Goal: Task Accomplishment & Management: Manage account settings

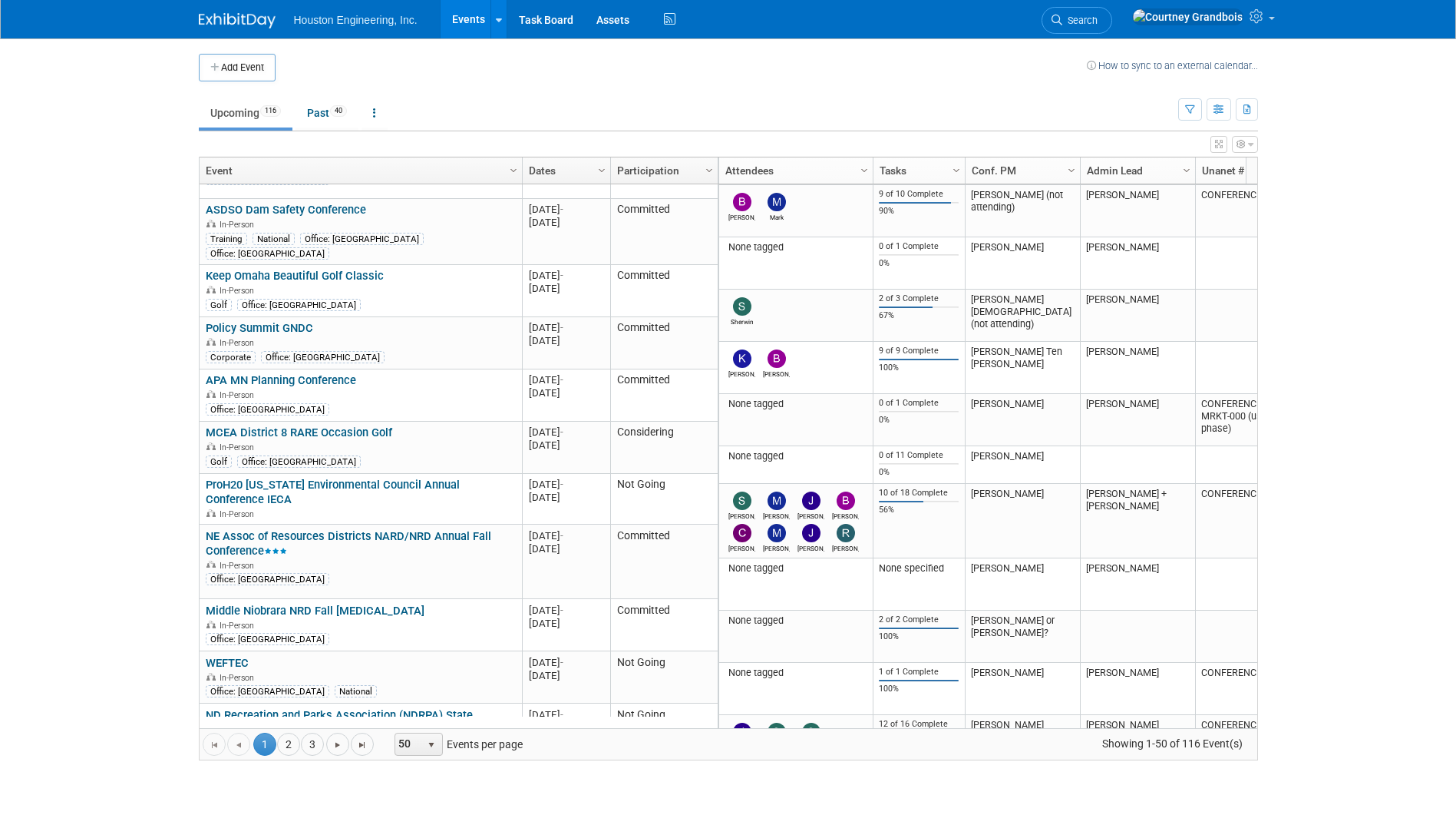
scroll to position [921, 0]
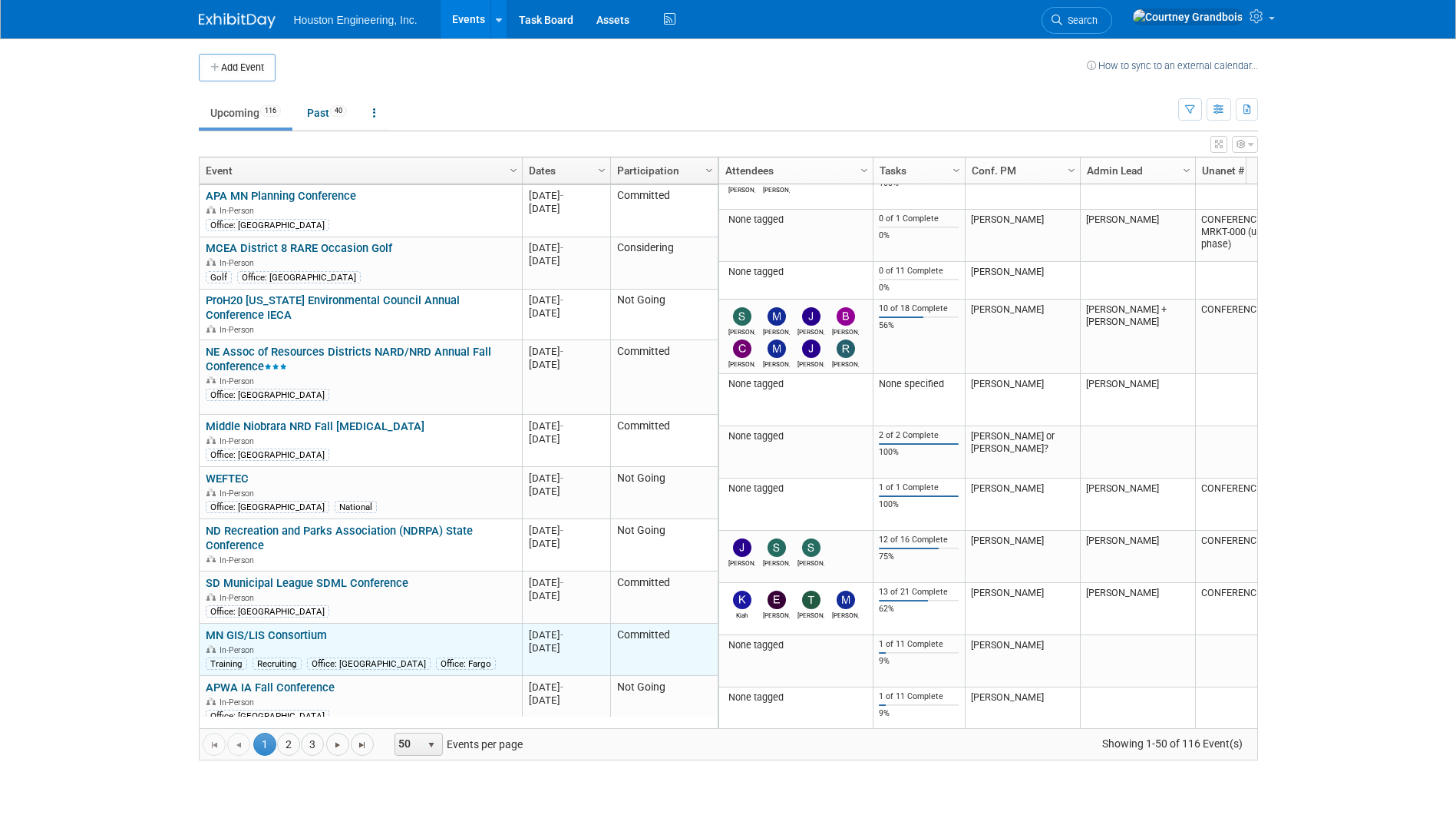
click at [292, 623] on td "MN GIS/LIS Consortium MN GIS/LIS Consortium In-Person Training Recruiting Offic…" at bounding box center [361, 649] width 322 height 52
click at [298, 628] on link "MN GIS/LIS Consortium" at bounding box center [266, 635] width 121 height 14
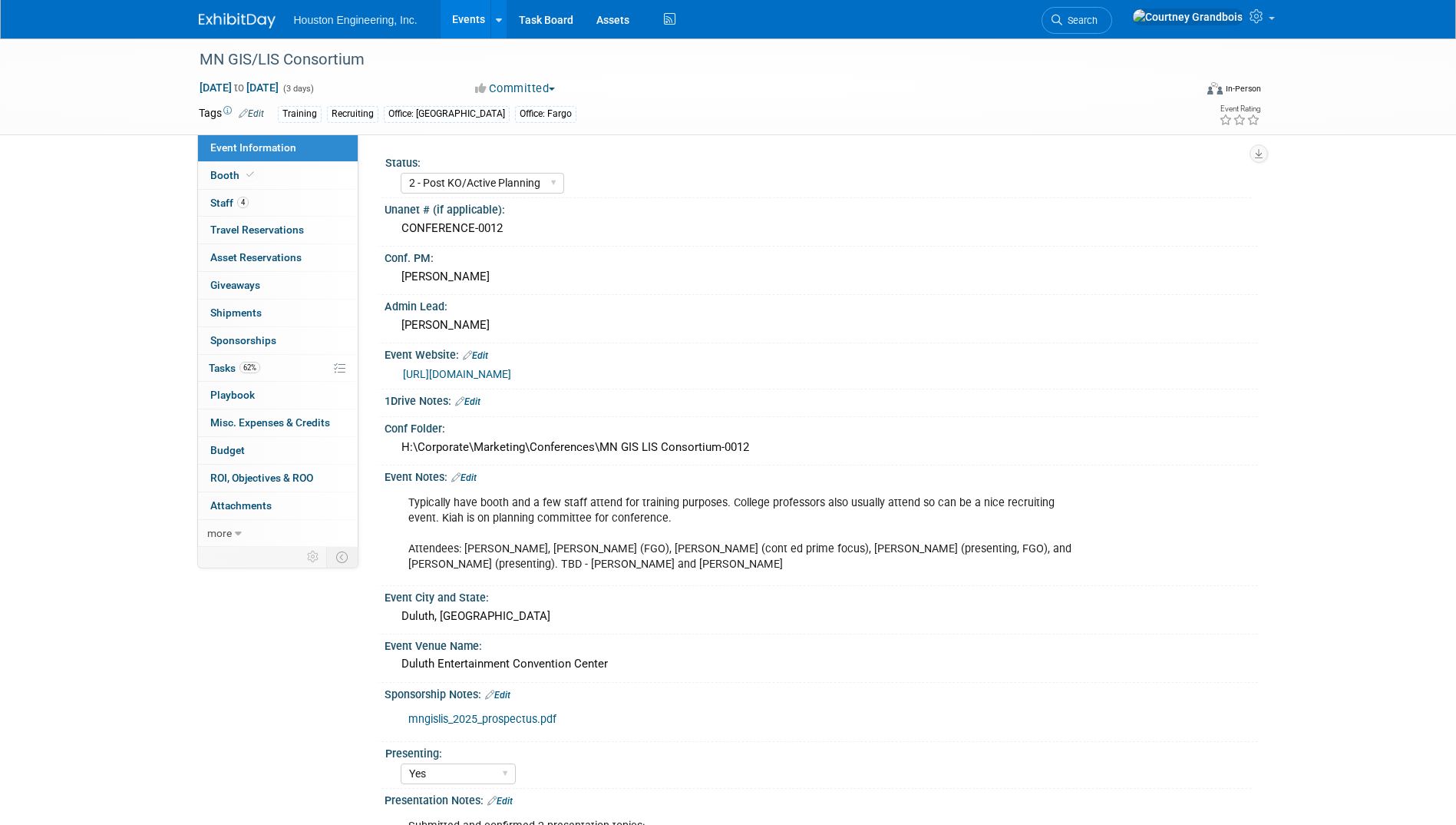
select select "2 - Post KO/Active Planning"
select select "Yes"
select select "Geo. Technology"
click at [236, 374] on link "62% Tasks 62%" at bounding box center [278, 368] width 160 height 27
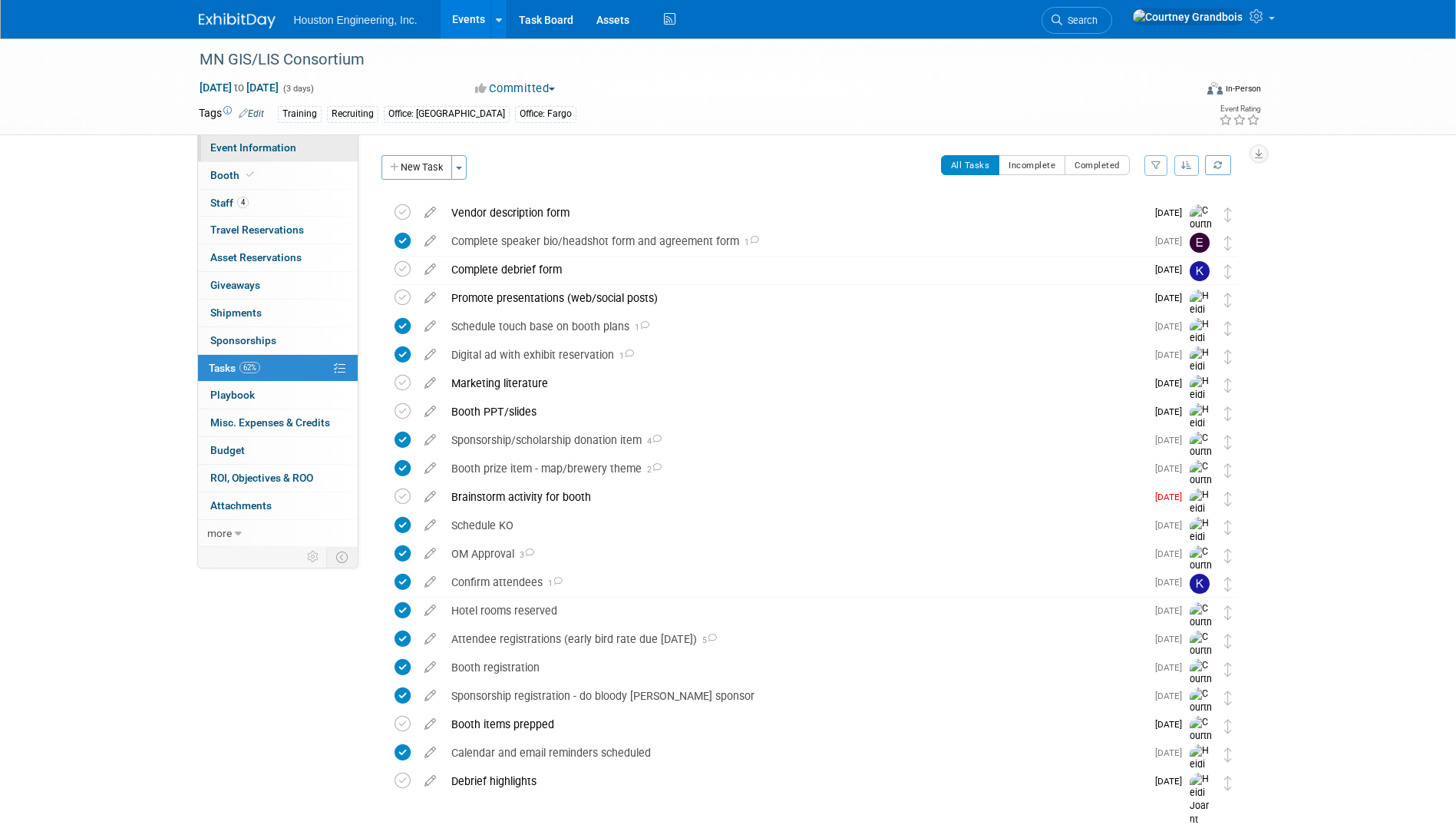
click at [282, 159] on link "Event Information" at bounding box center [278, 147] width 160 height 27
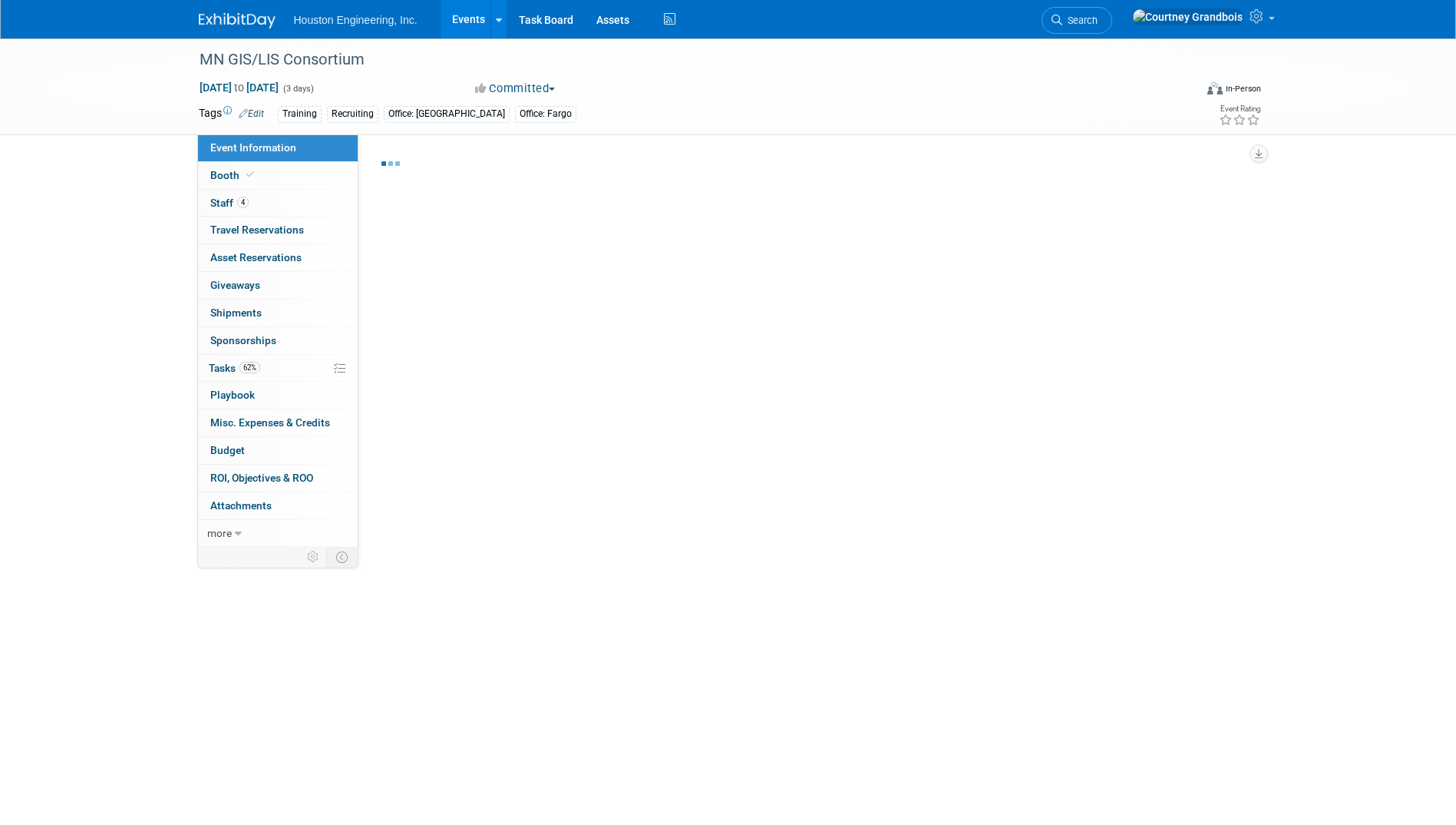
select select "2 - Post KO/Active Planning"
select select "Yes"
select select "Geo. Technology"
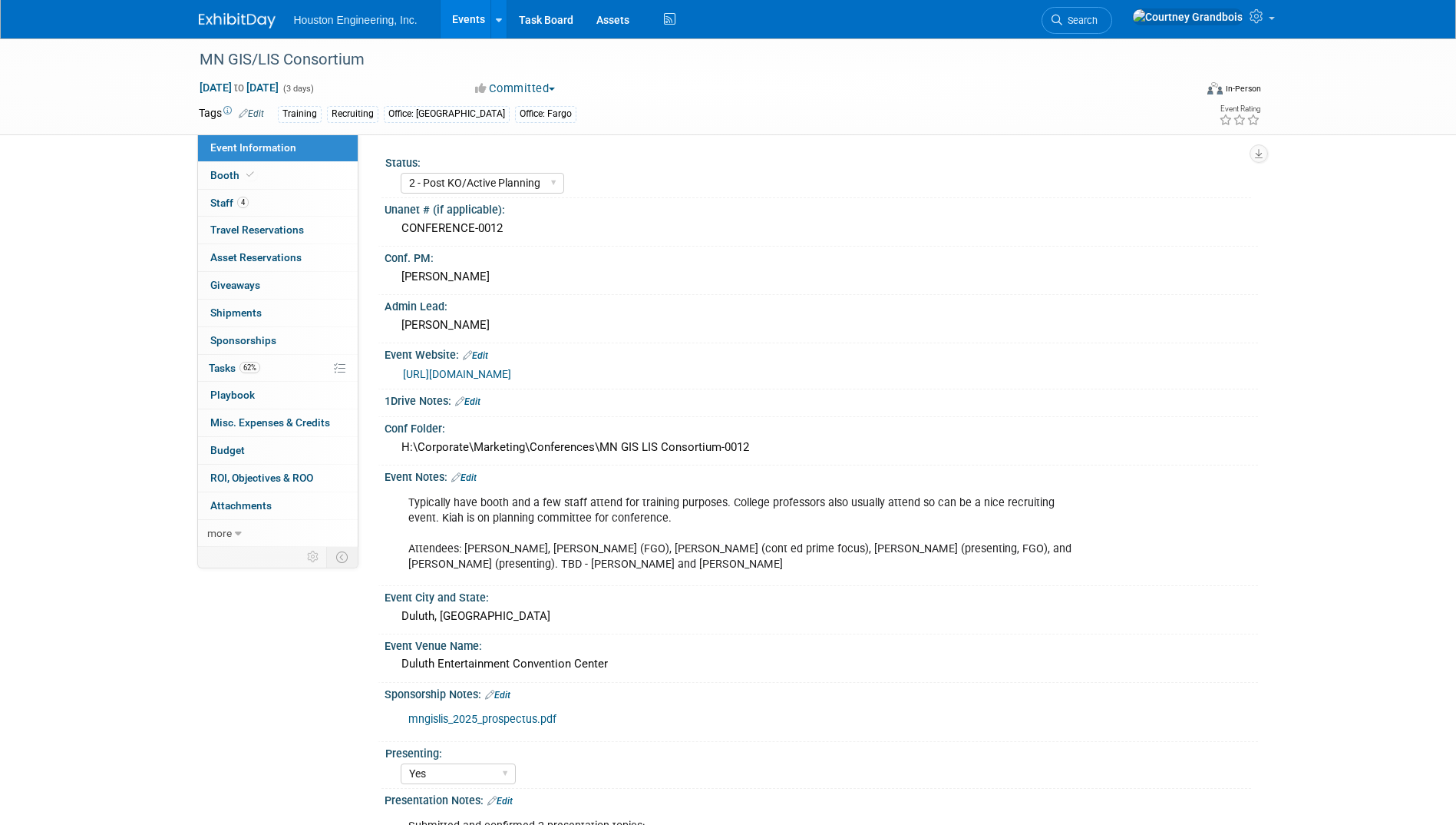
click at [470, 476] on link "Edit" at bounding box center [464, 477] width 26 height 10
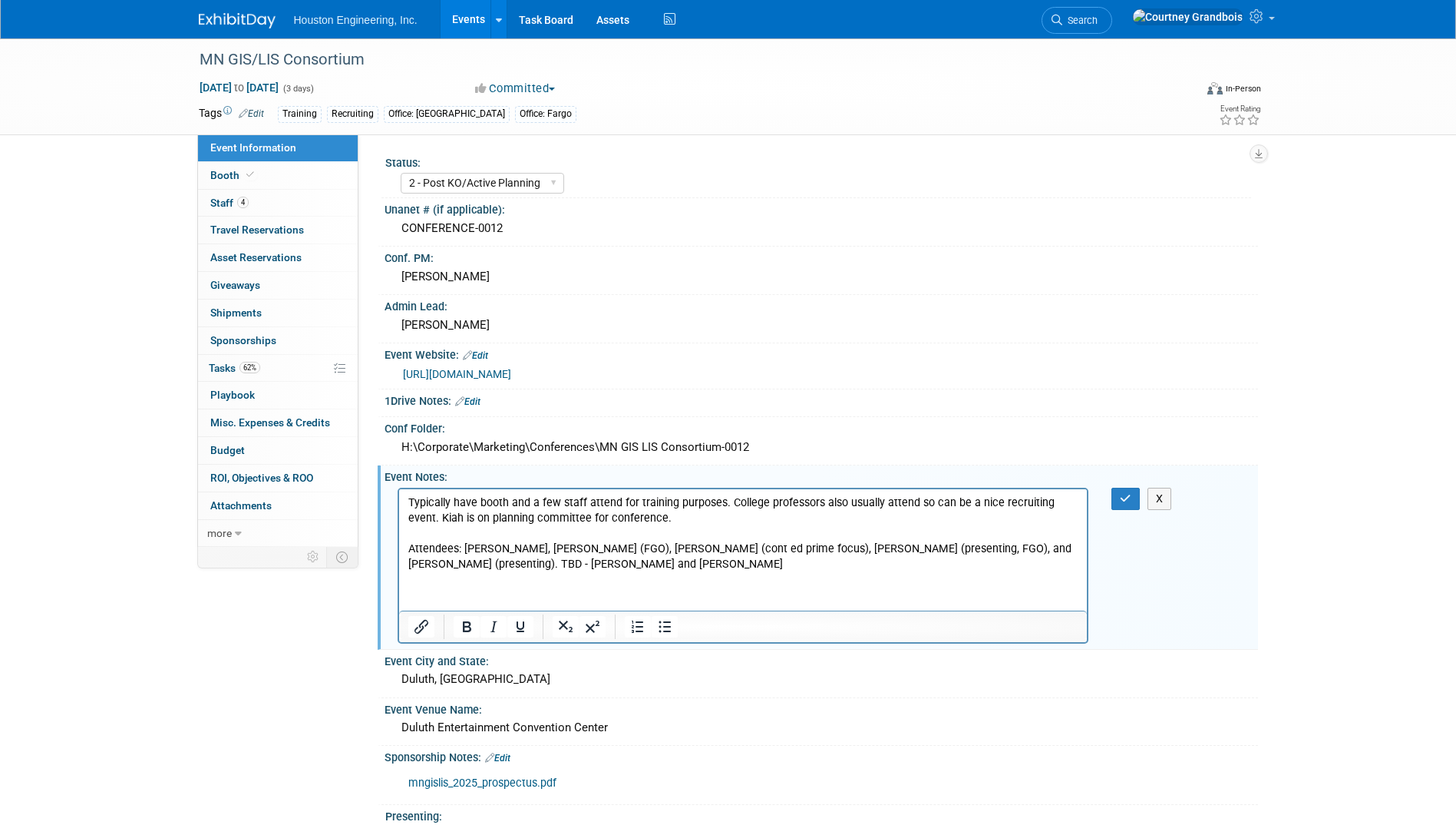
click at [714, 552] on p "Typically have booth and a few staff attend for training purposes. College prof…" at bounding box center [743, 533] width 671 height 77
click at [582, 562] on p "Typically have booth and a few staff attend for training purposes. College prof…" at bounding box center [743, 533] width 671 height 77
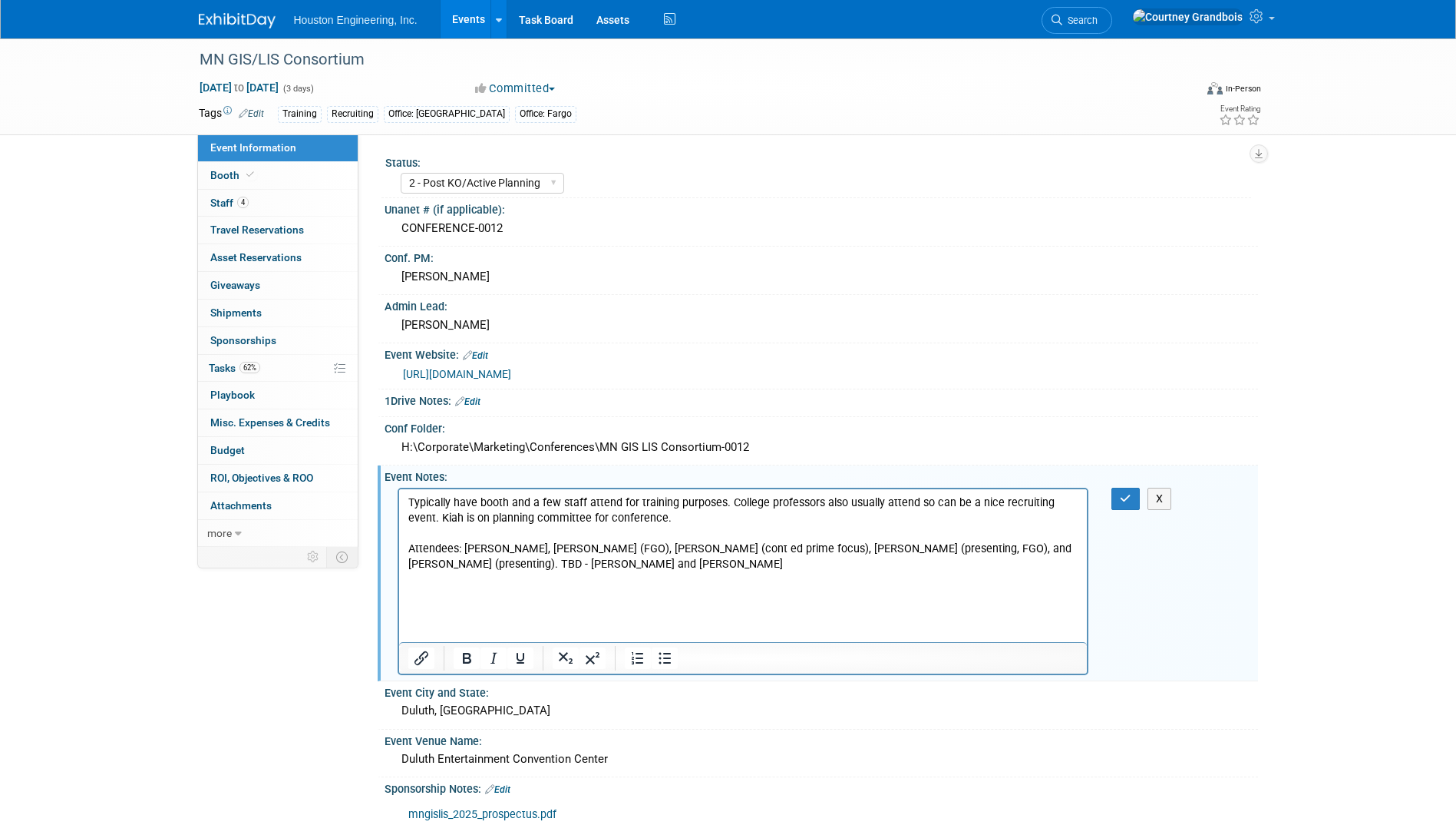
click at [406, 663] on div at bounding box center [422, 658] width 45 height 25
click at [423, 660] on icon "Insert/edit link" at bounding box center [421, 658] width 14 height 14
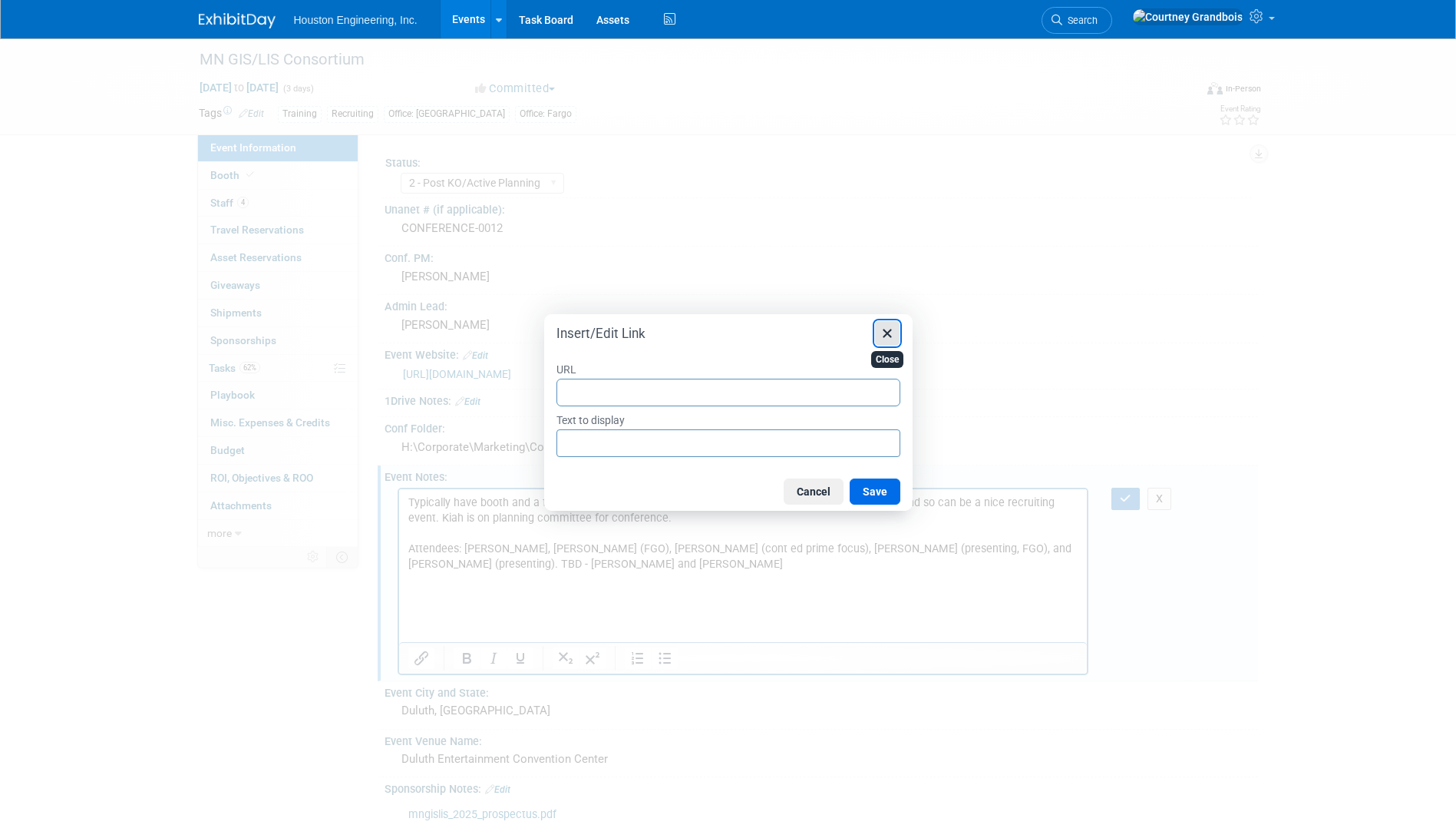
click at [891, 337] on icon "Close" at bounding box center [887, 333] width 9 height 9
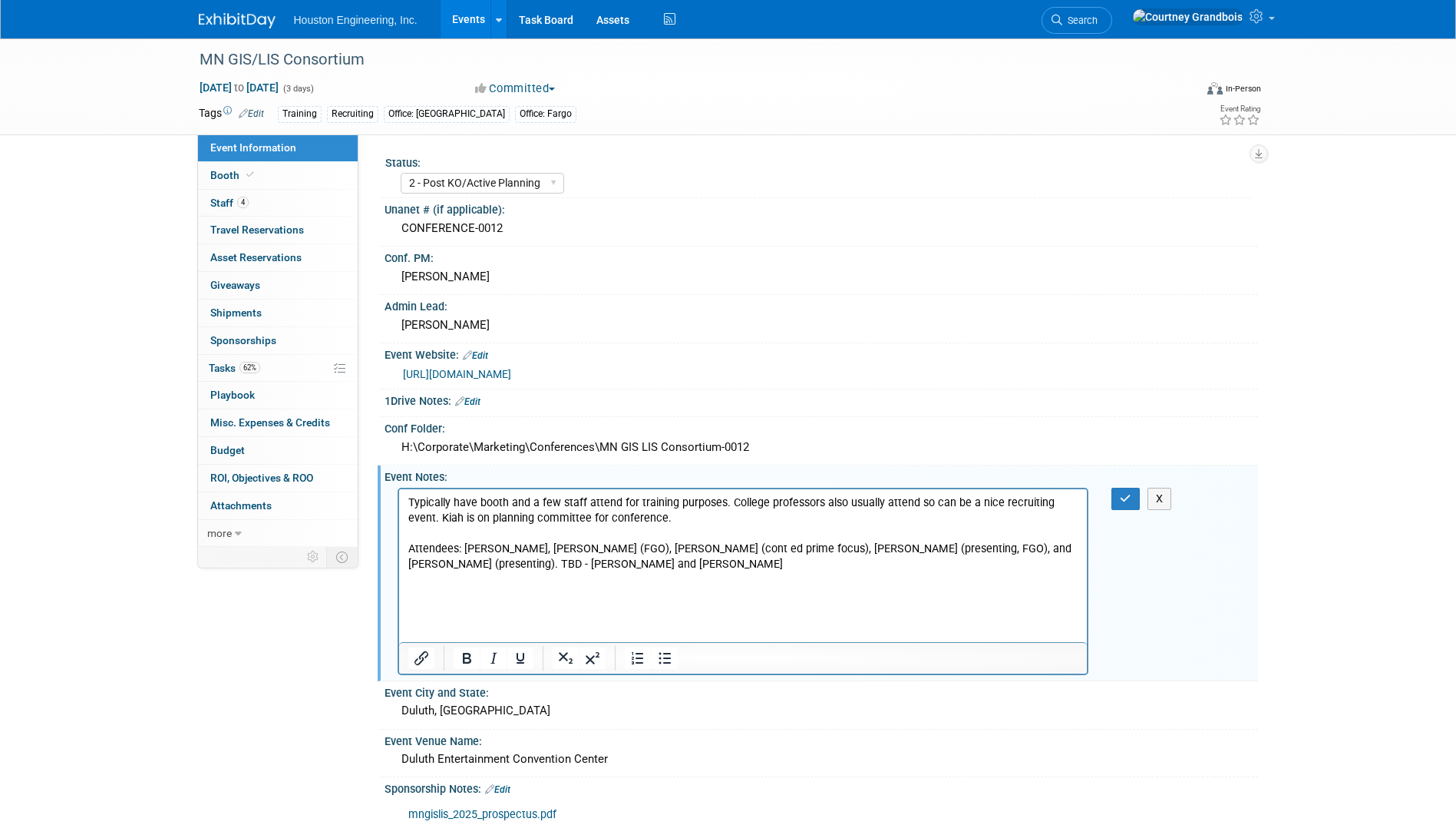
click at [461, 602] on html "Typically have booth and a few staff attend for training purposes. College prof…" at bounding box center [742, 545] width 688 height 114
click at [444, 574] on p "Rich Text Area. Press ALT-0 for help." at bounding box center [743, 578] width 671 height 15
click at [479, 602] on html "Typically have booth and a few staff attend for training purposes. College prof…" at bounding box center [742, 545] width 688 height 114
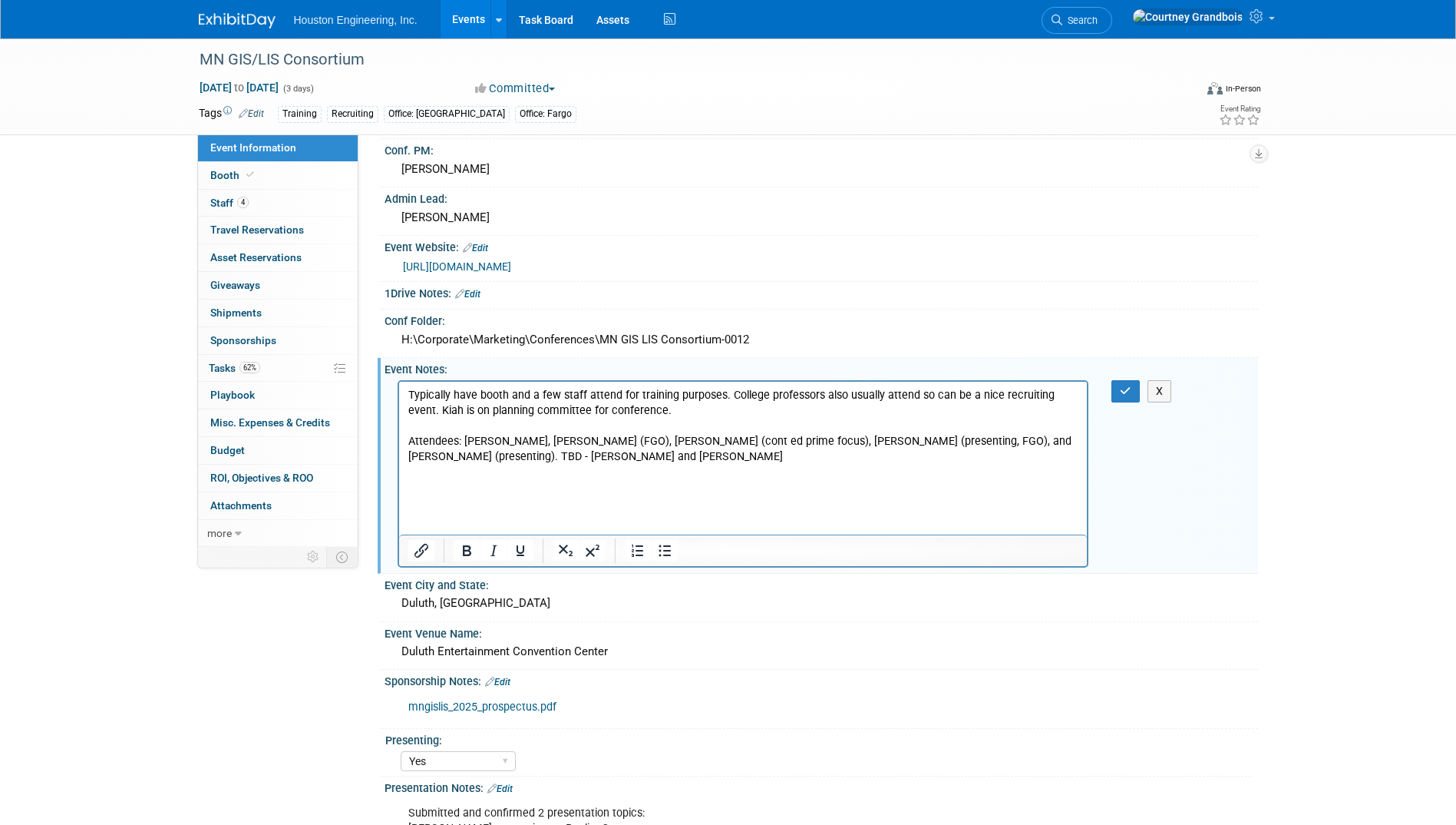
scroll to position [153, 0]
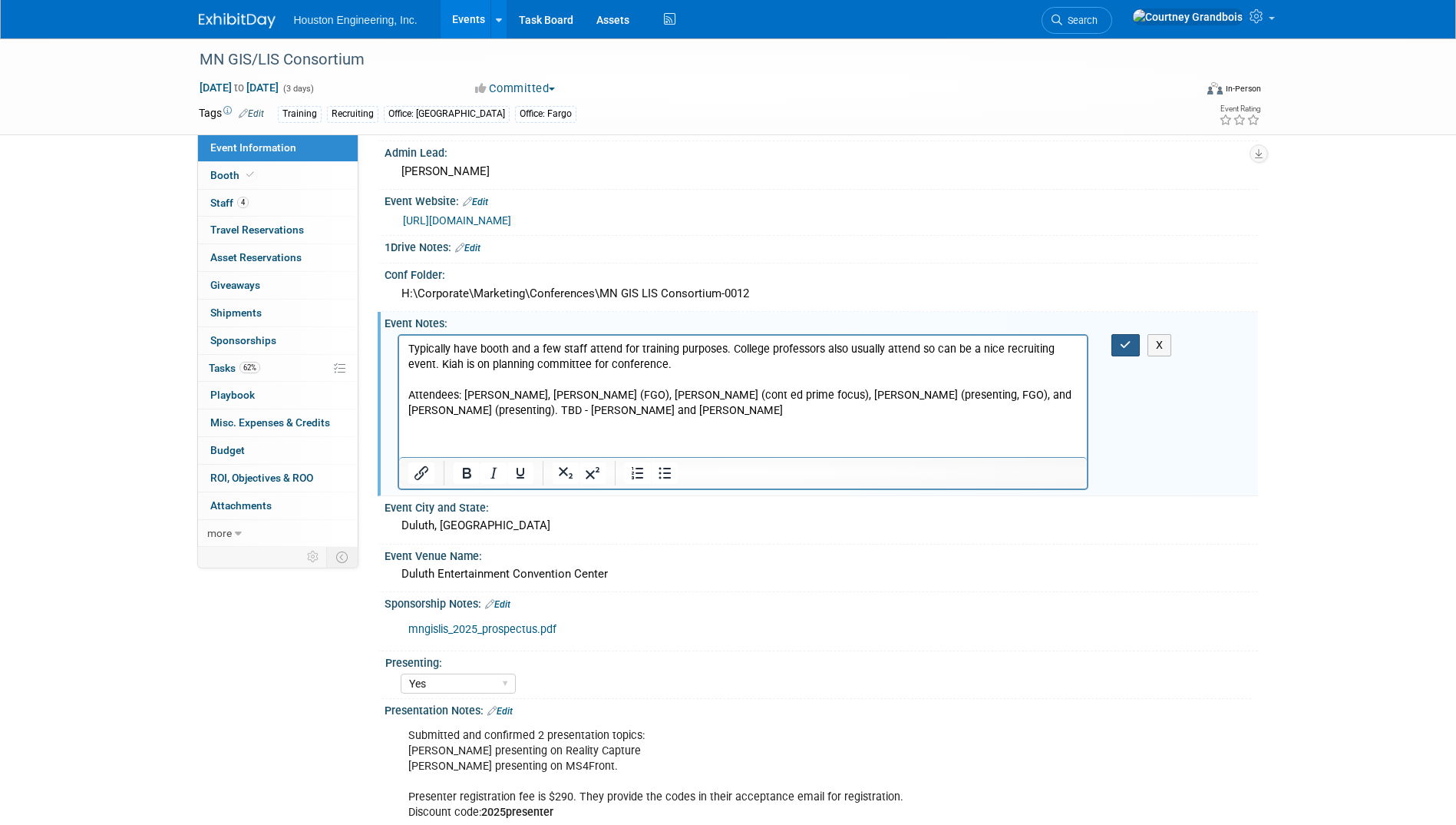
click at [1119, 346] on button "button" at bounding box center [1125, 345] width 28 height 22
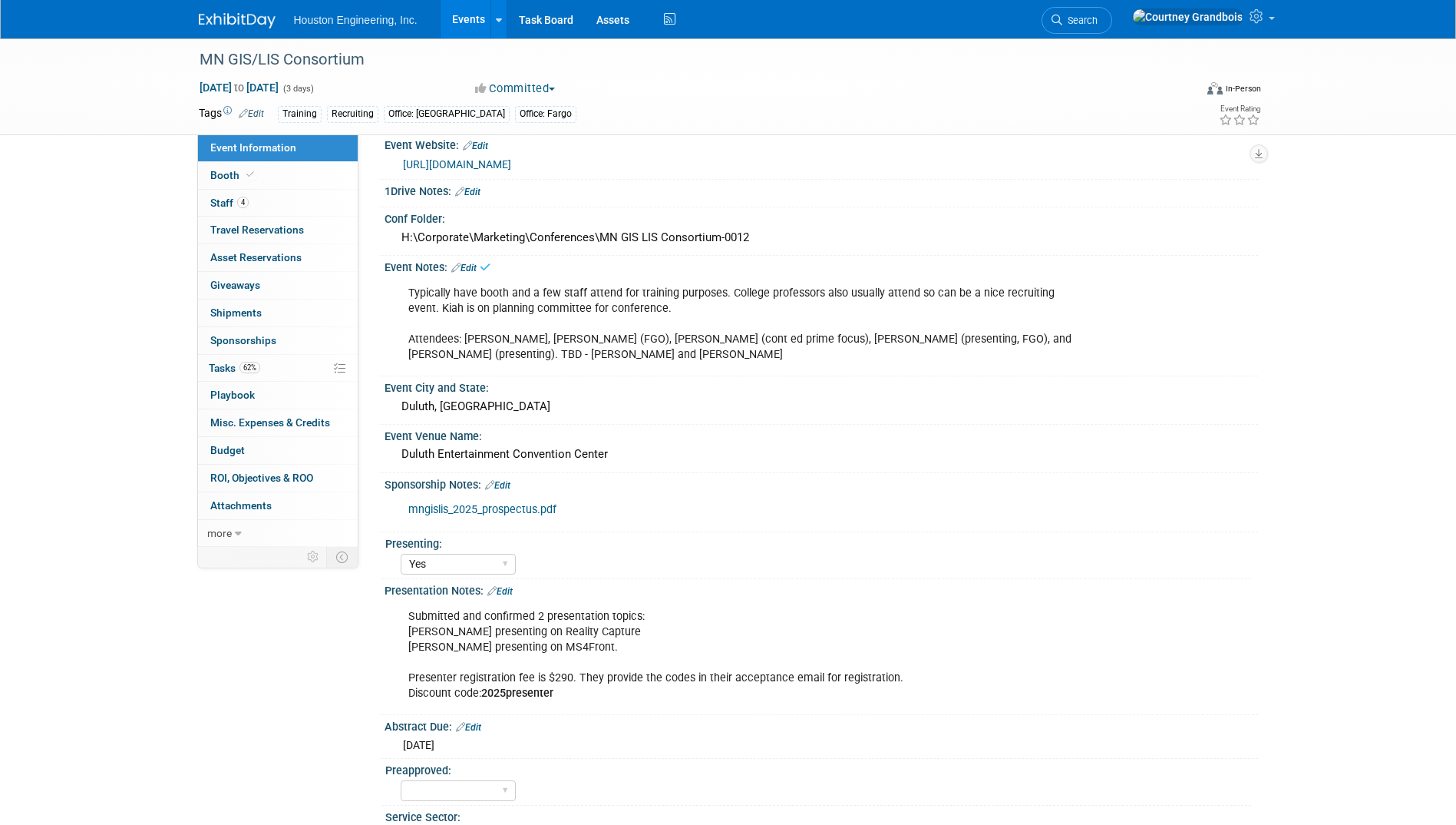
scroll to position [268, 0]
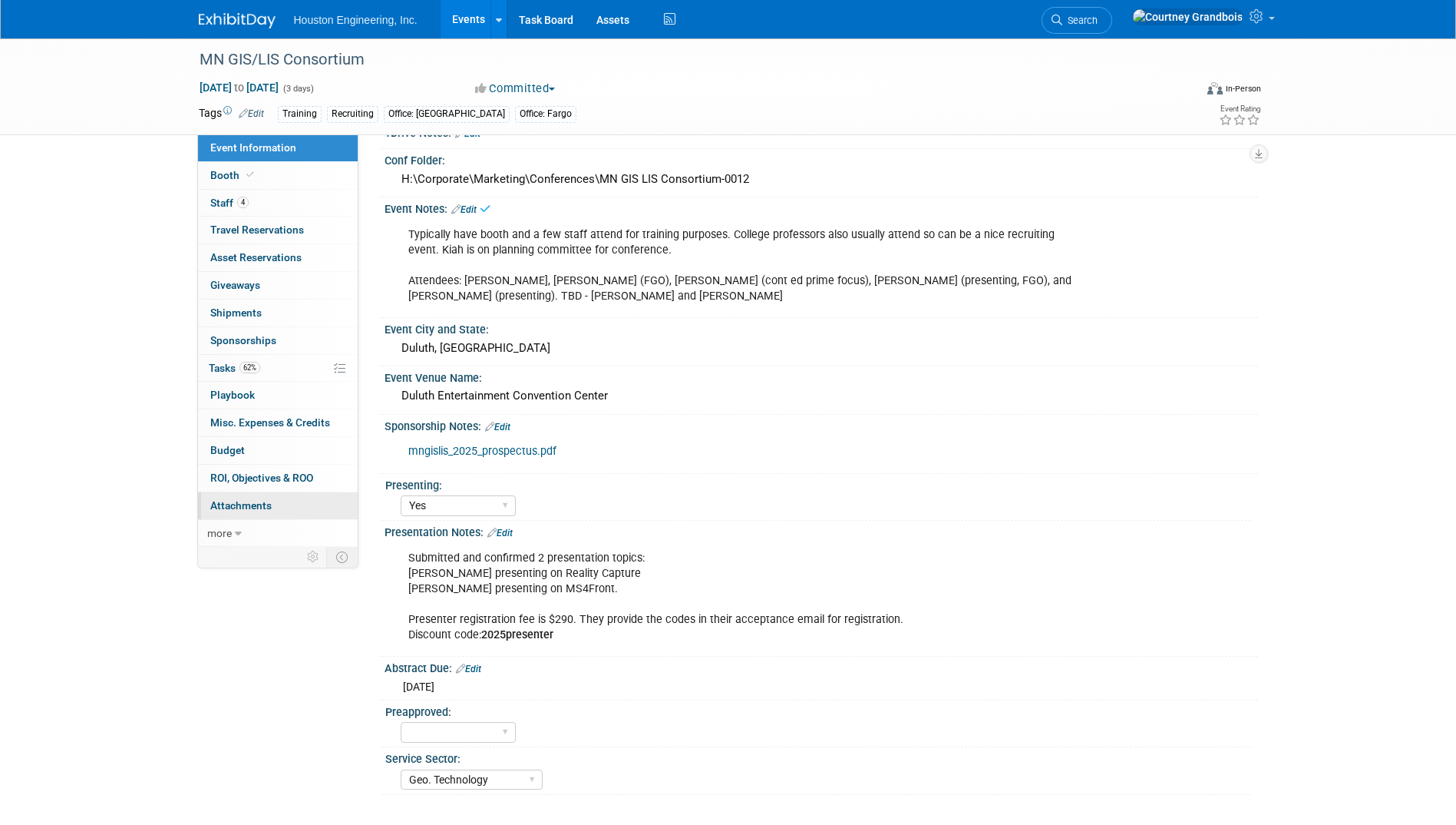
click at [204, 500] on link "0 Attachments 0" at bounding box center [278, 505] width 160 height 27
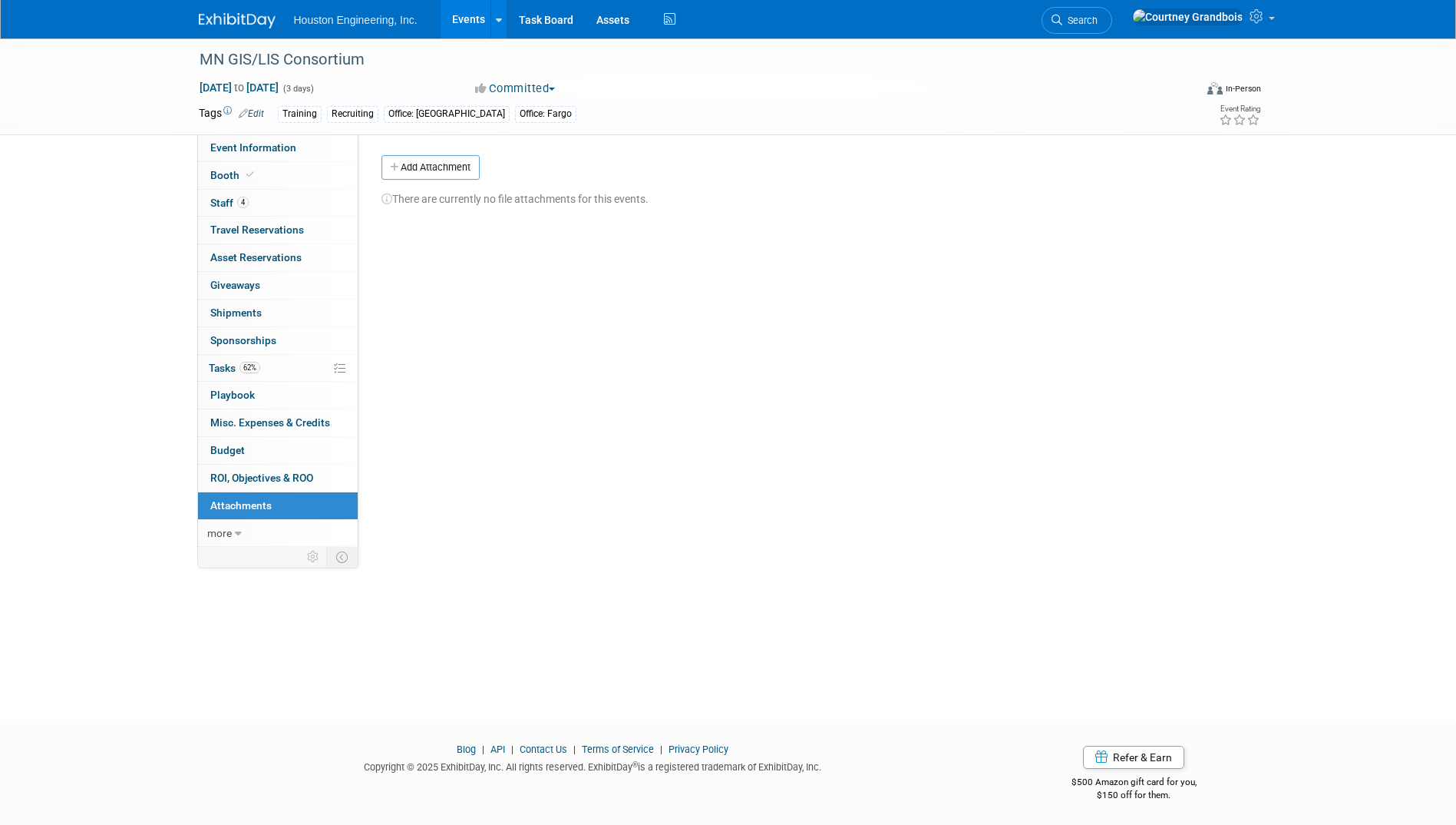
click at [429, 165] on button "Add Attachment" at bounding box center [430, 167] width 98 height 25
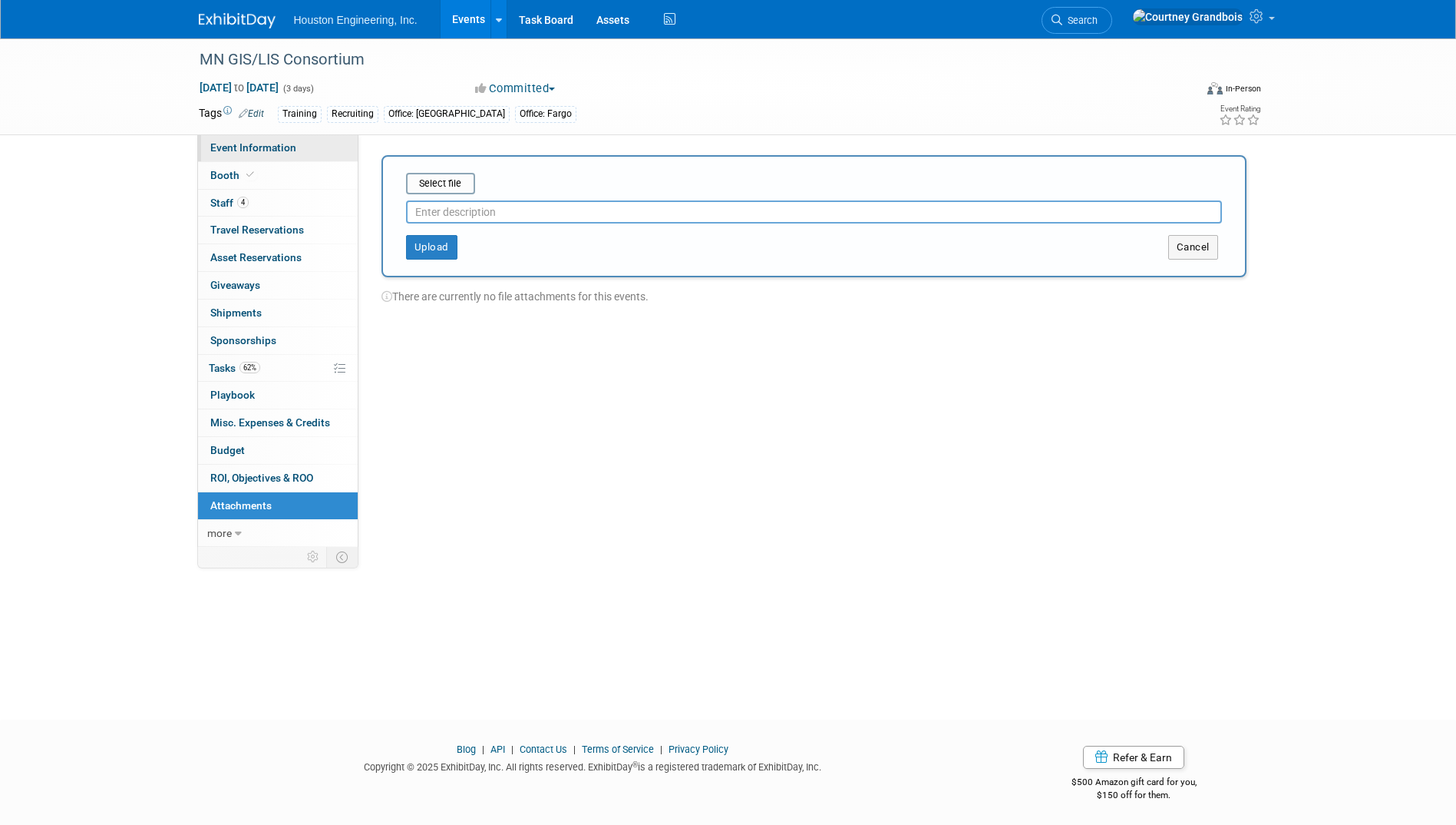
click at [238, 149] on span "Event Information" at bounding box center [253, 147] width 86 height 12
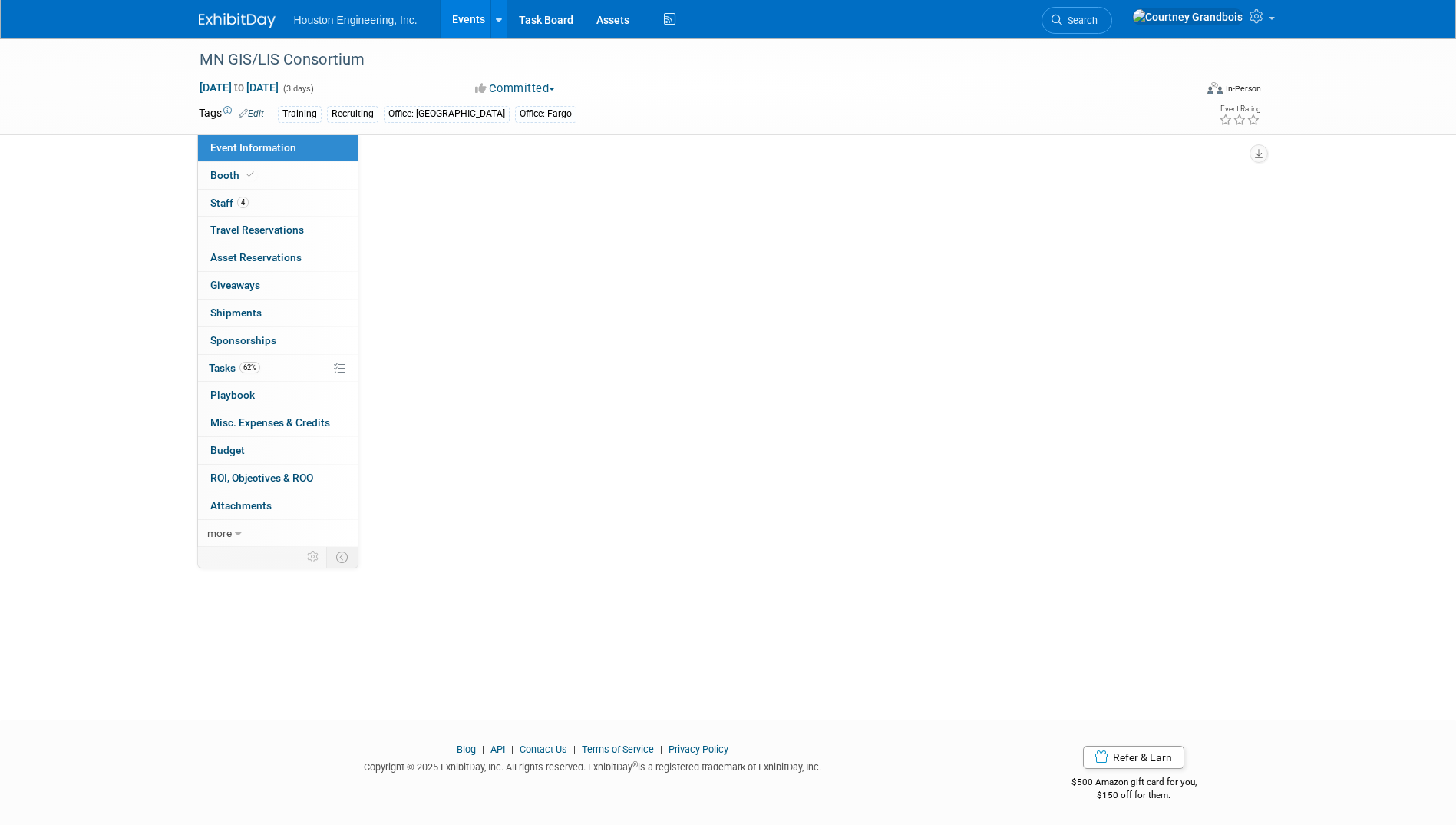
select select "2 - Post KO/Active Planning"
select select "Yes"
select select "Geo. Technology"
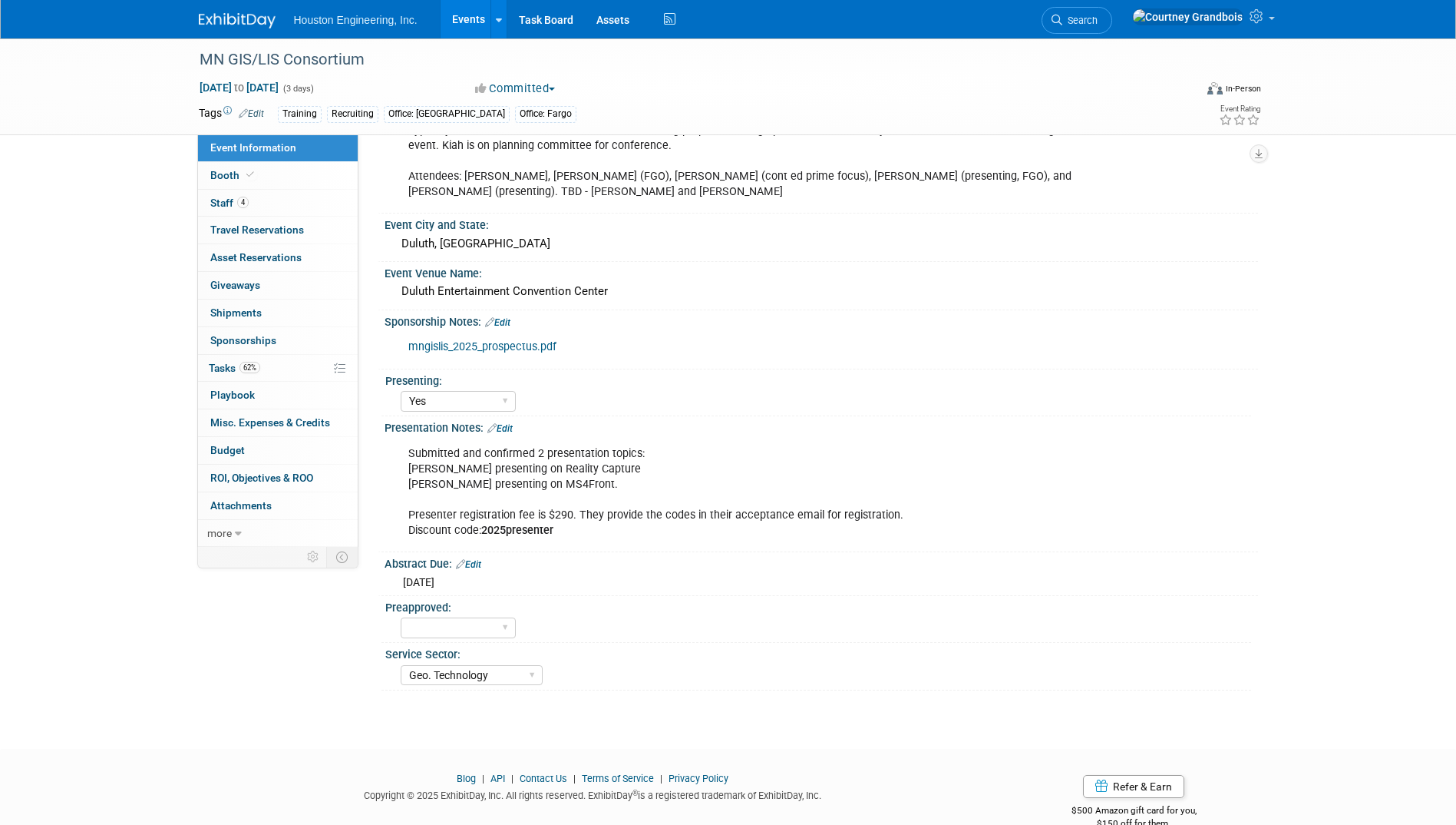
scroll to position [403, 0]
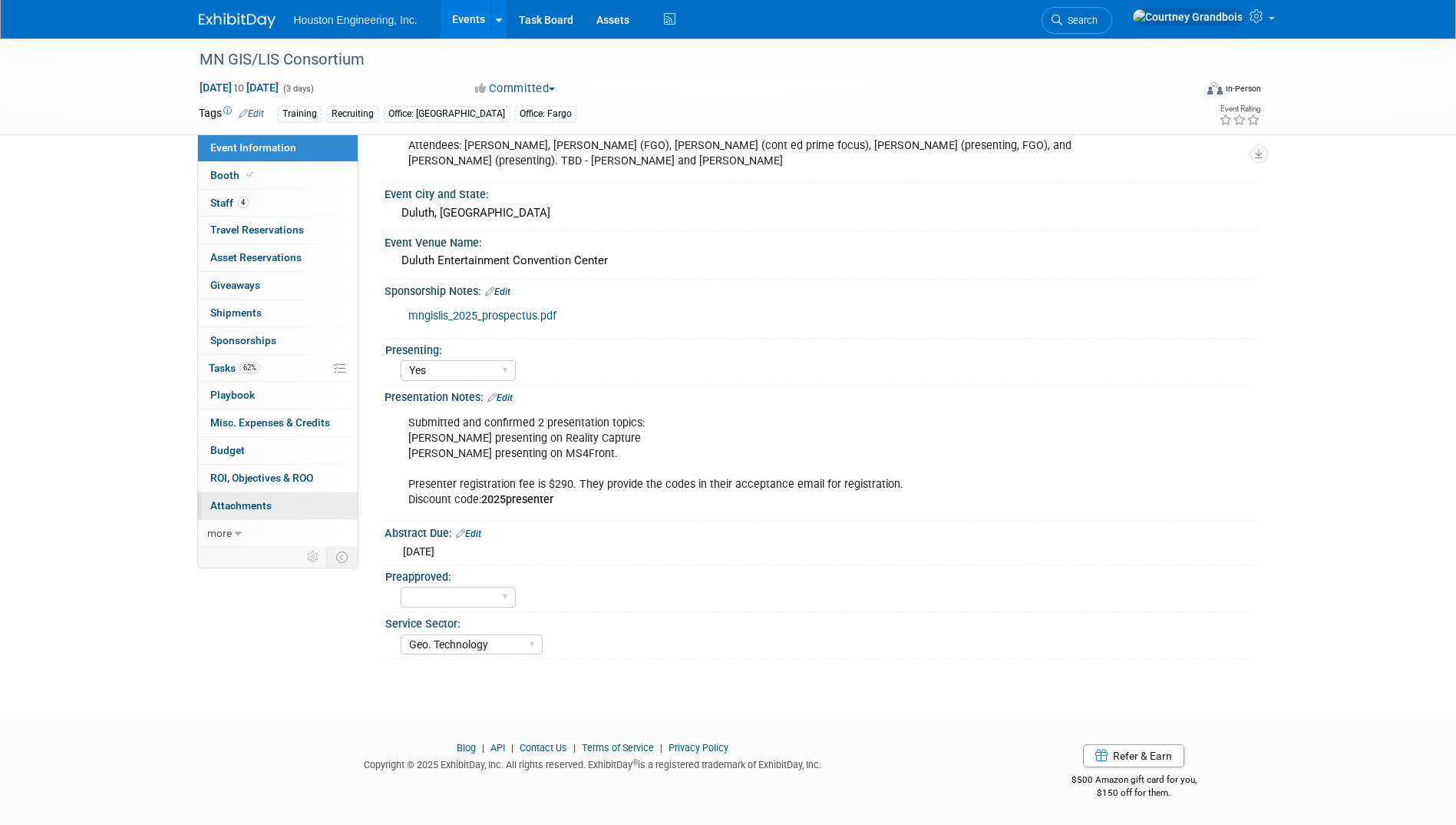
click at [278, 499] on link "0 Attachments 0" at bounding box center [278, 505] width 160 height 27
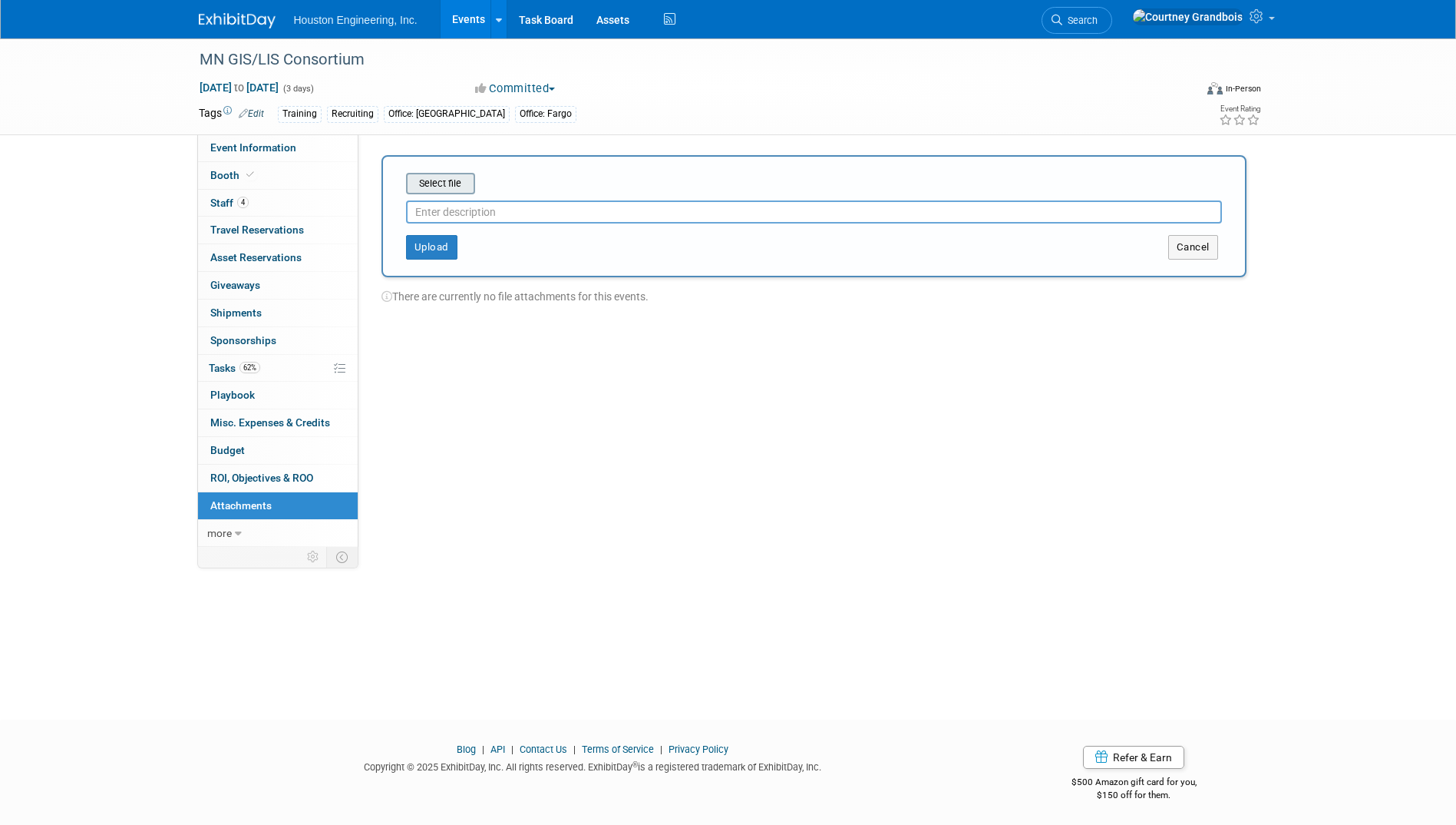
click at [459, 184] on input "file" at bounding box center [381, 183] width 182 height 18
click at [445, 245] on button "Upload" at bounding box center [432, 241] width 51 height 25
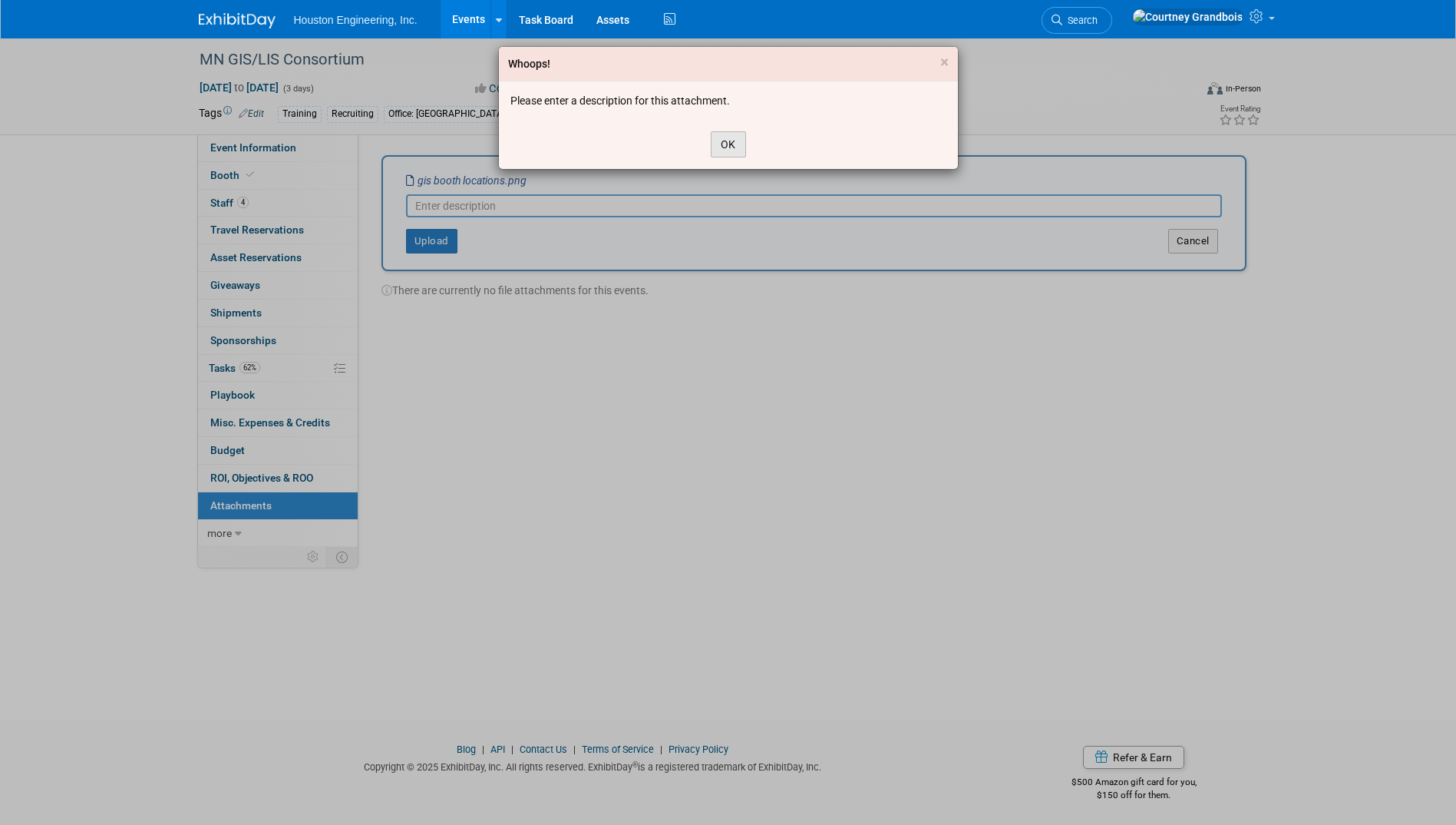
click at [732, 150] on button "OK" at bounding box center [728, 144] width 35 height 26
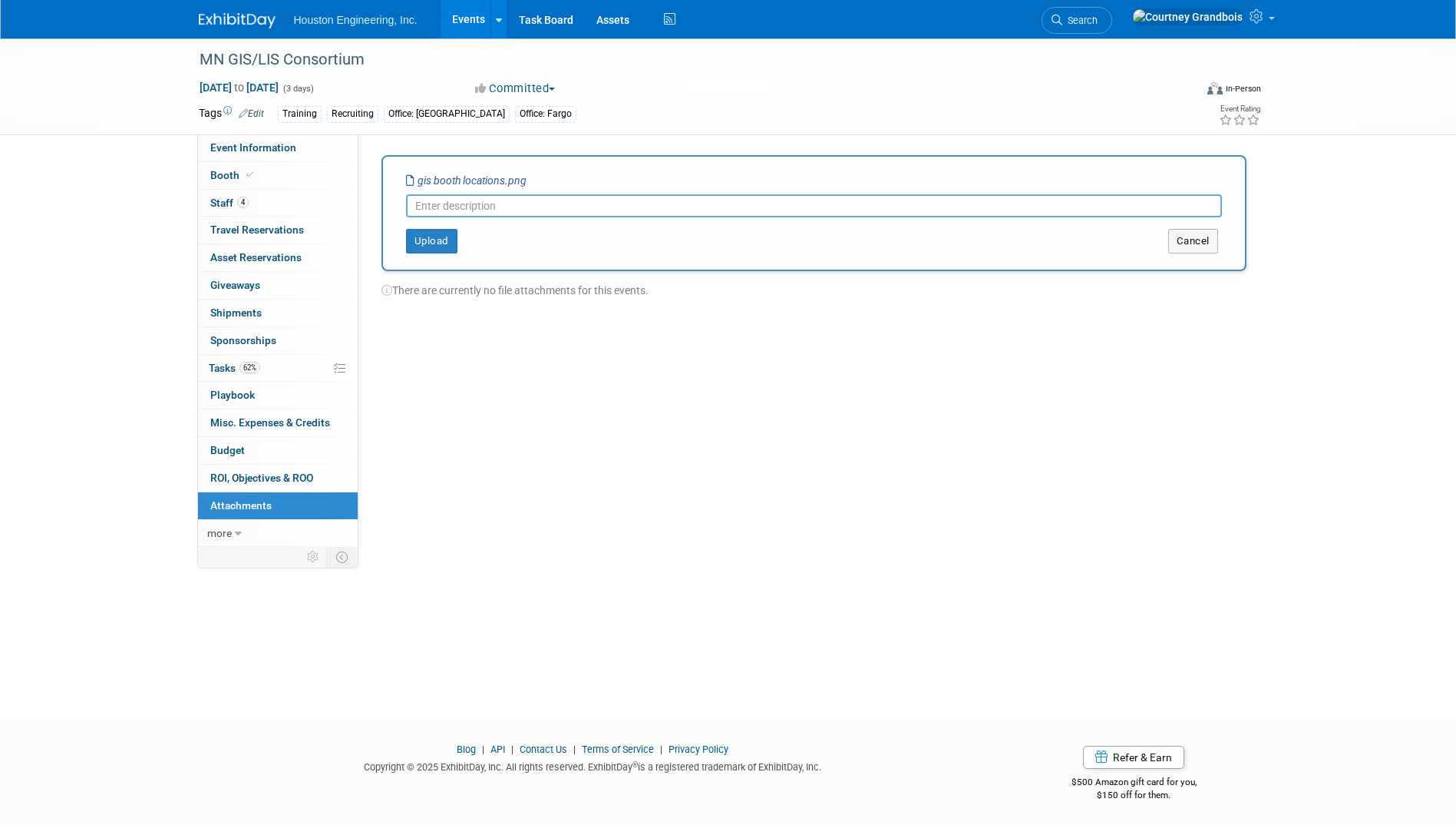
click at [631, 214] on input "text" at bounding box center [814, 206] width 816 height 23
type input "HEI is booth 5"
click at [451, 238] on button "Upload" at bounding box center [432, 241] width 51 height 25
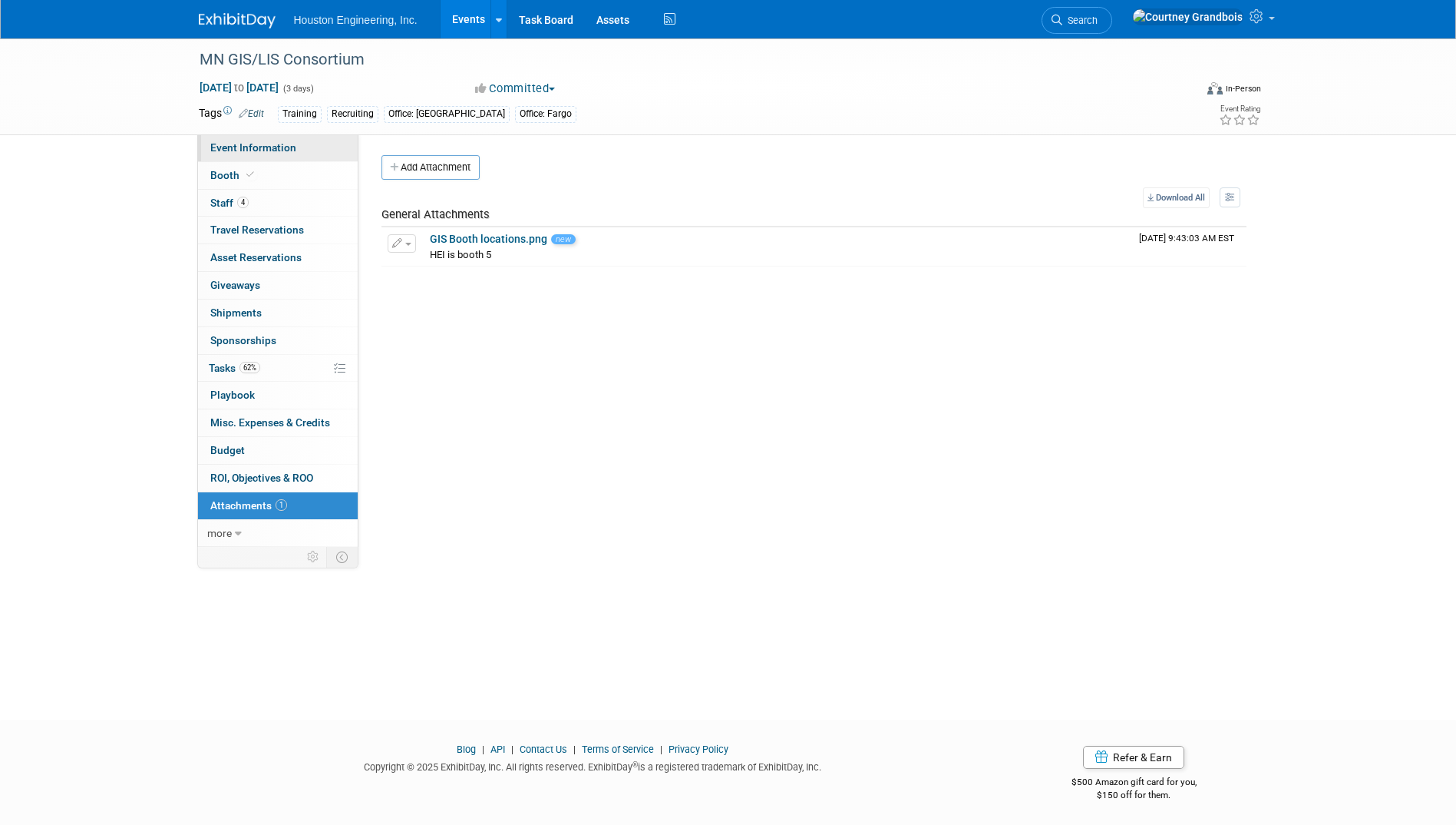
click at [265, 149] on span "Event Information" at bounding box center [253, 147] width 86 height 12
select select "2 - Post KO/Active Planning"
select select "Yes"
select select "Geo. Technology"
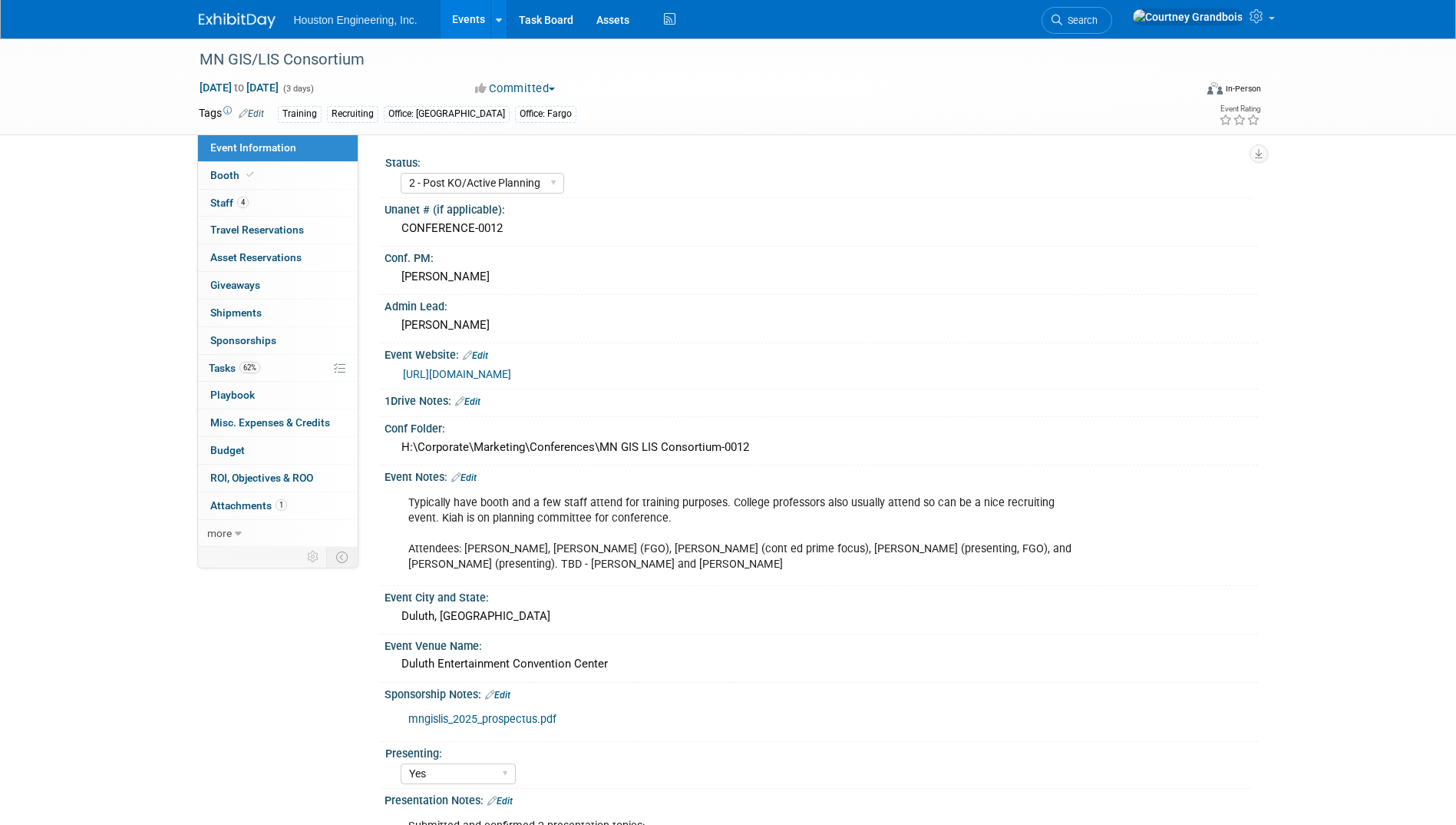
click at [467, 479] on link "Edit" at bounding box center [464, 477] width 26 height 10
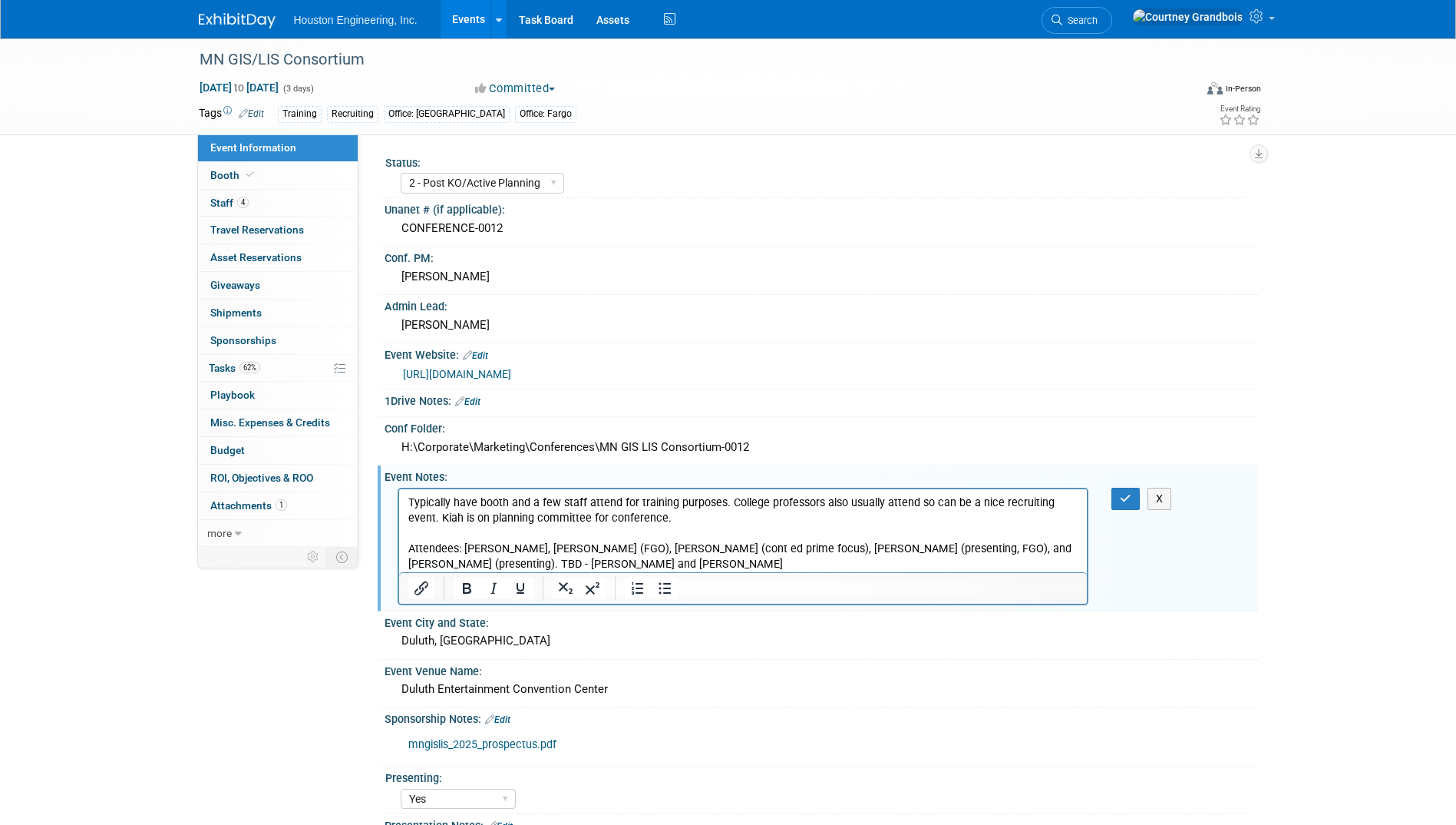
click at [646, 514] on p "Typically have booth and a few staff attend for training purposes. College prof…" at bounding box center [743, 533] width 671 height 77
drag, startPoint x: 663, startPoint y: 561, endPoint x: 1049, endPoint y: 550, distance: 386.2
click at [1049, 550] on p "Typically have booth and a few staff attend for training purposes. College prof…" at bounding box center [743, 533] width 671 height 77
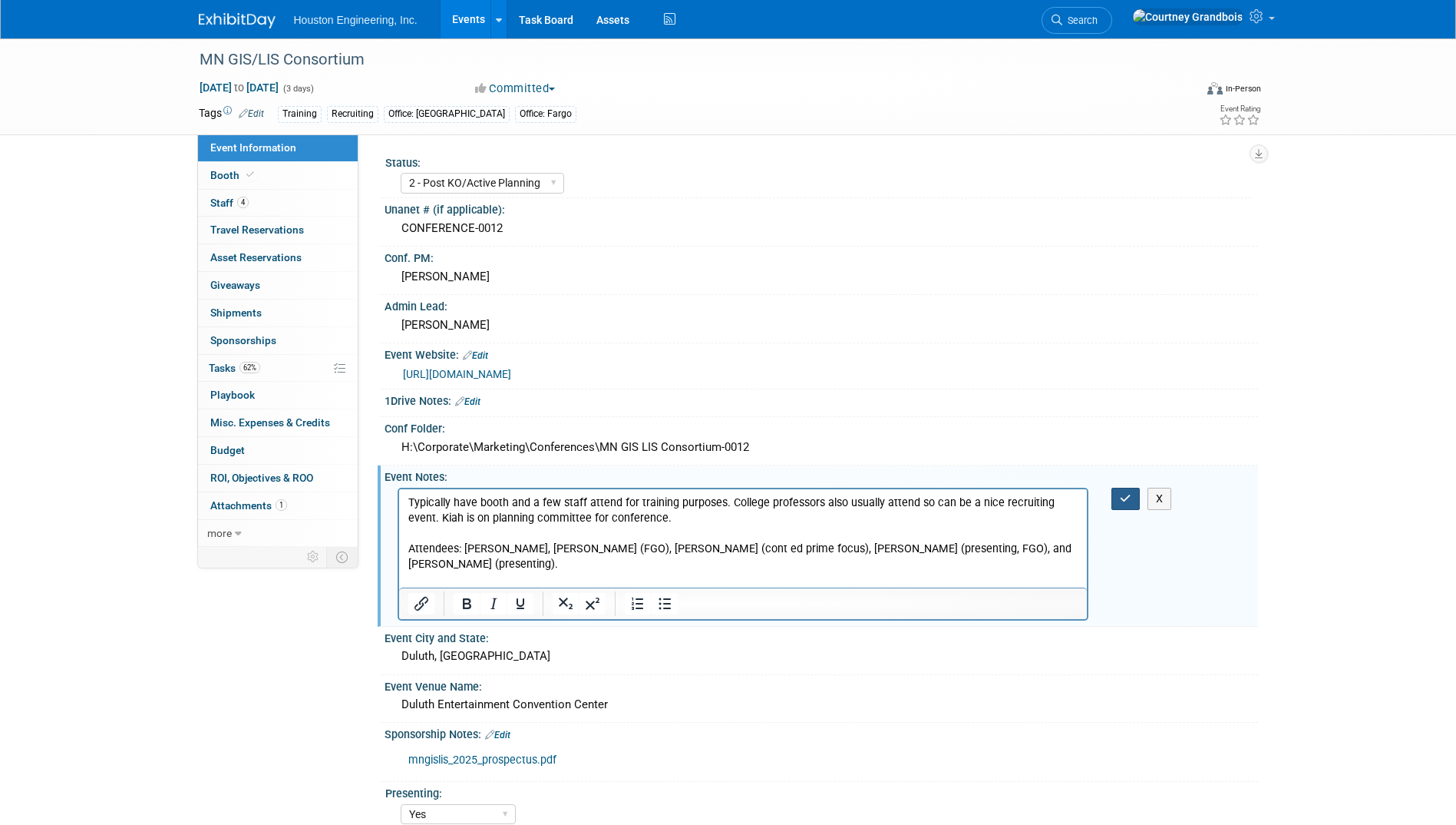
click at [1128, 495] on icon "button" at bounding box center [1126, 498] width 11 height 10
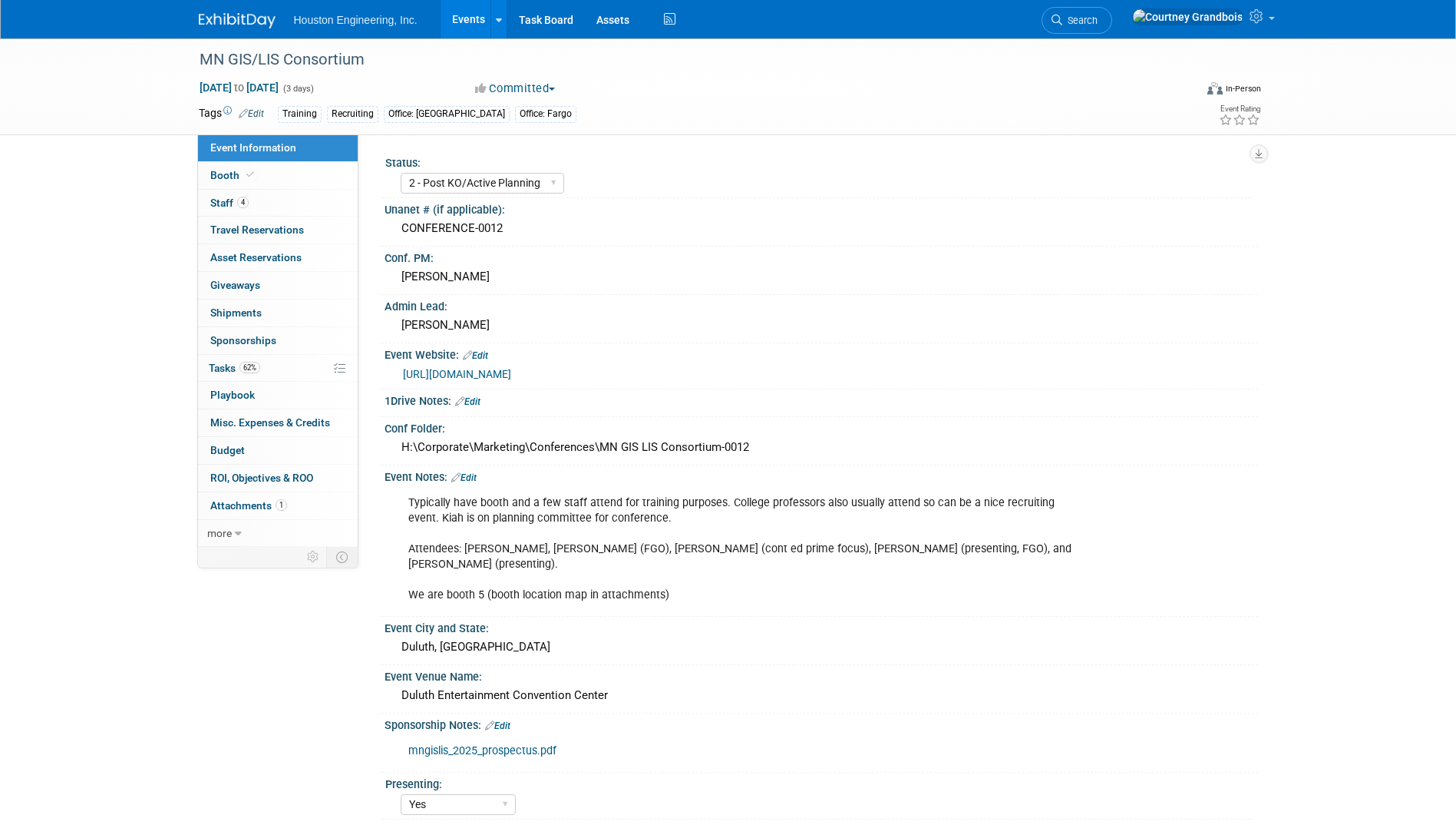
click at [483, 22] on link "Events" at bounding box center [469, 19] width 56 height 39
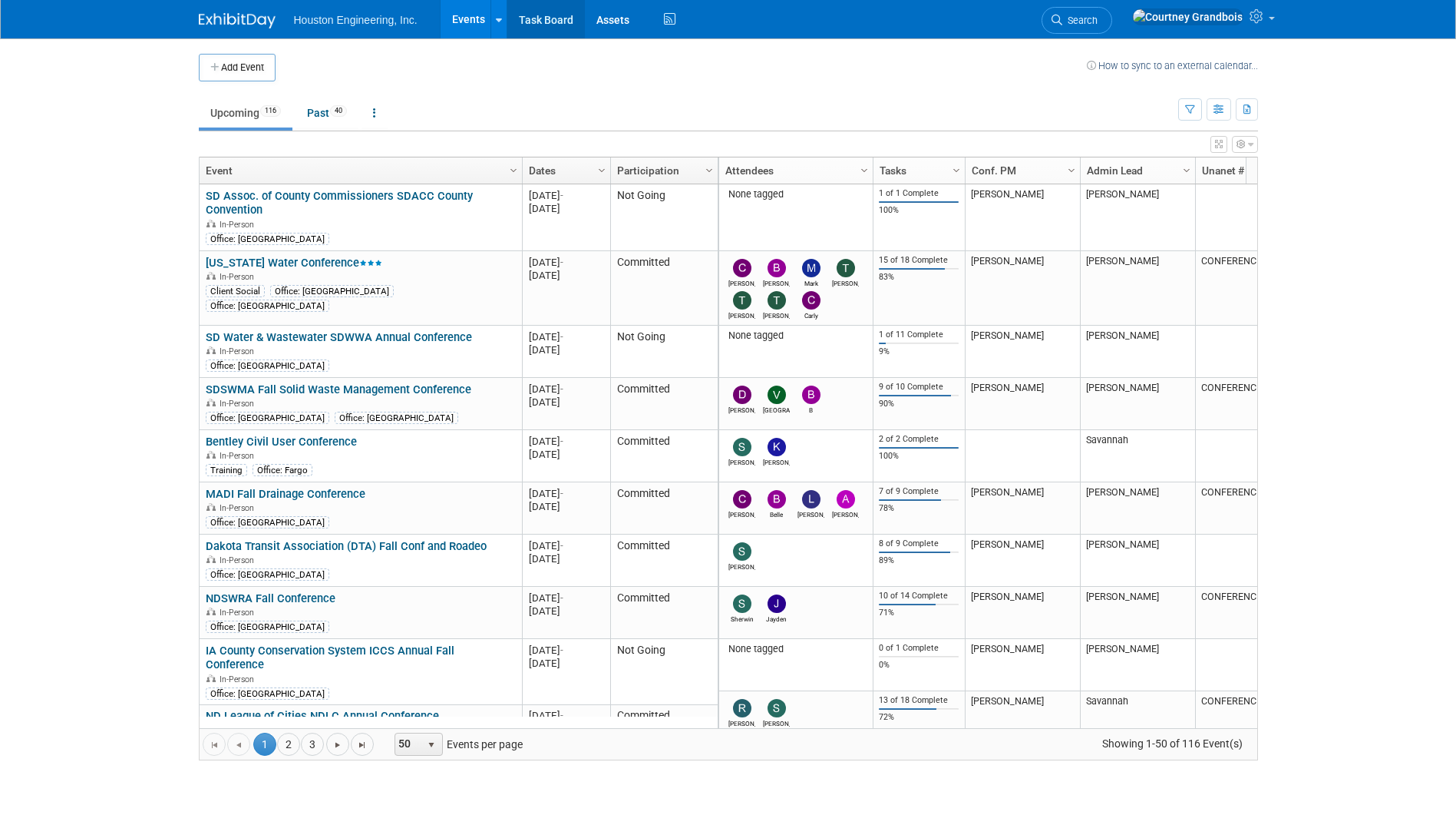
click at [553, 27] on link "Task Board" at bounding box center [546, 19] width 78 height 39
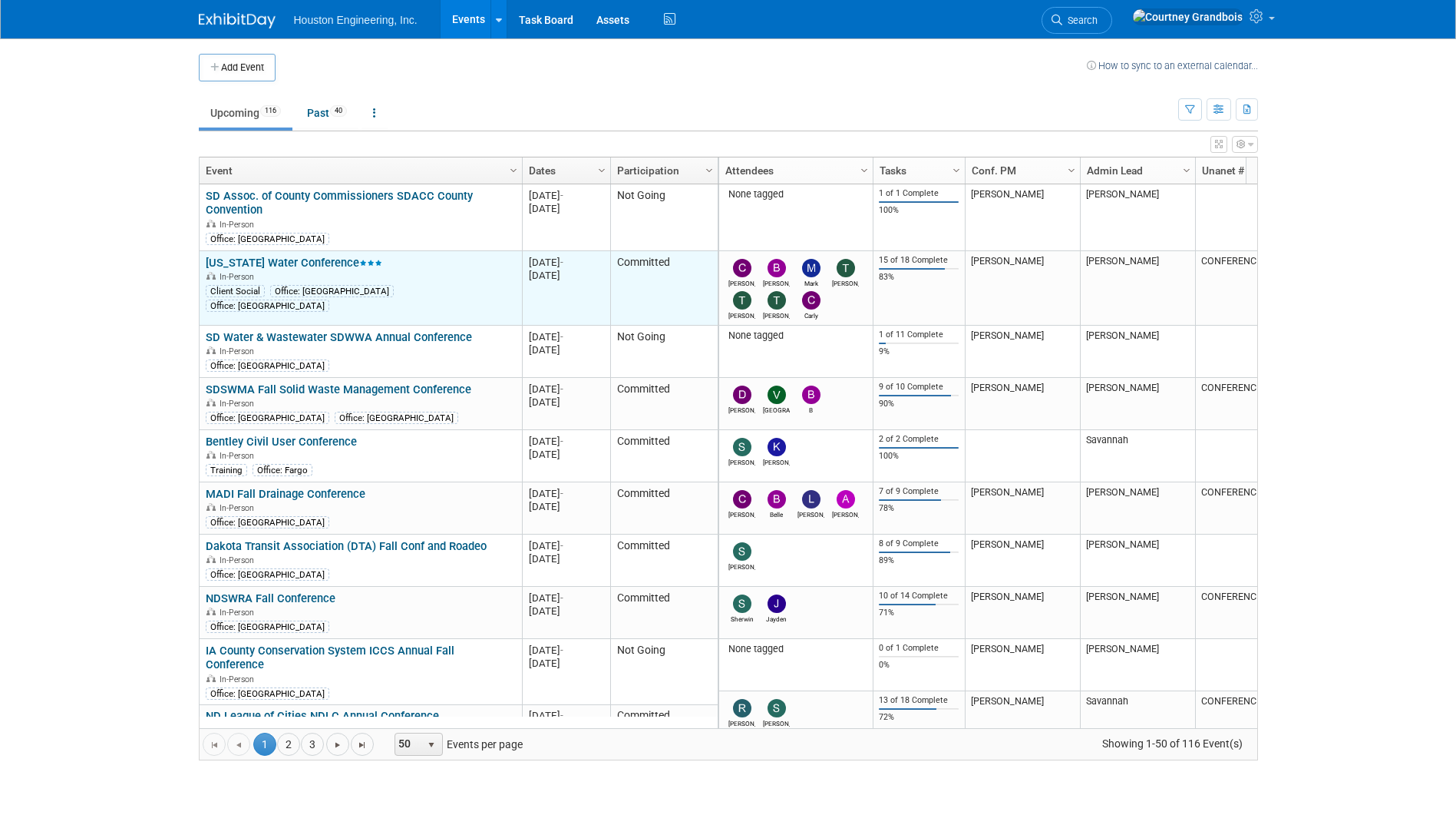
click at [299, 256] on link "Iowa Water Conference" at bounding box center [294, 262] width 177 height 14
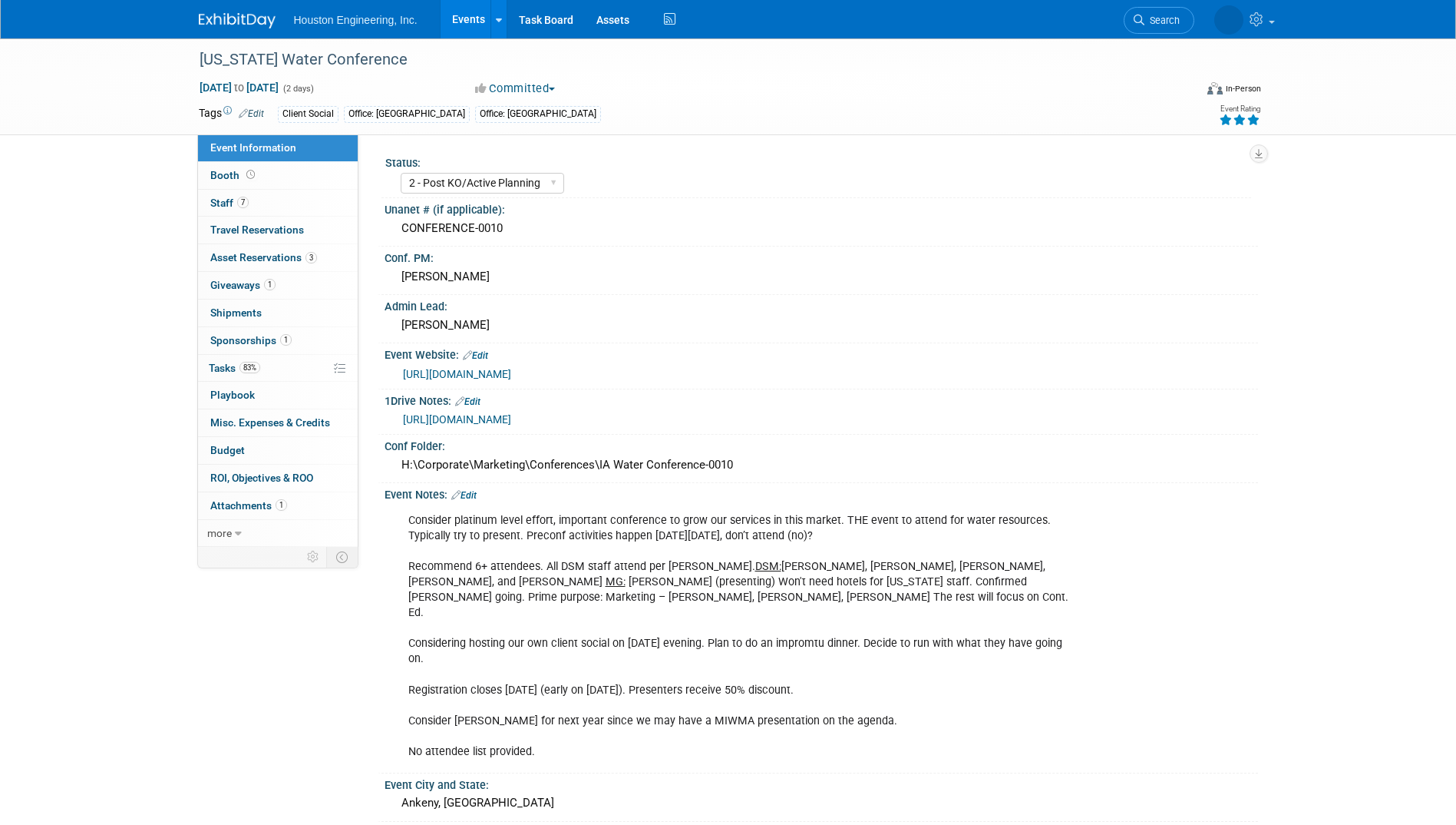
select select "2 - Post KO/Active Planning"
select select "Yes"
select select "Water Resources"
click at [278, 361] on link "83% Tasks 83%" at bounding box center [278, 368] width 160 height 27
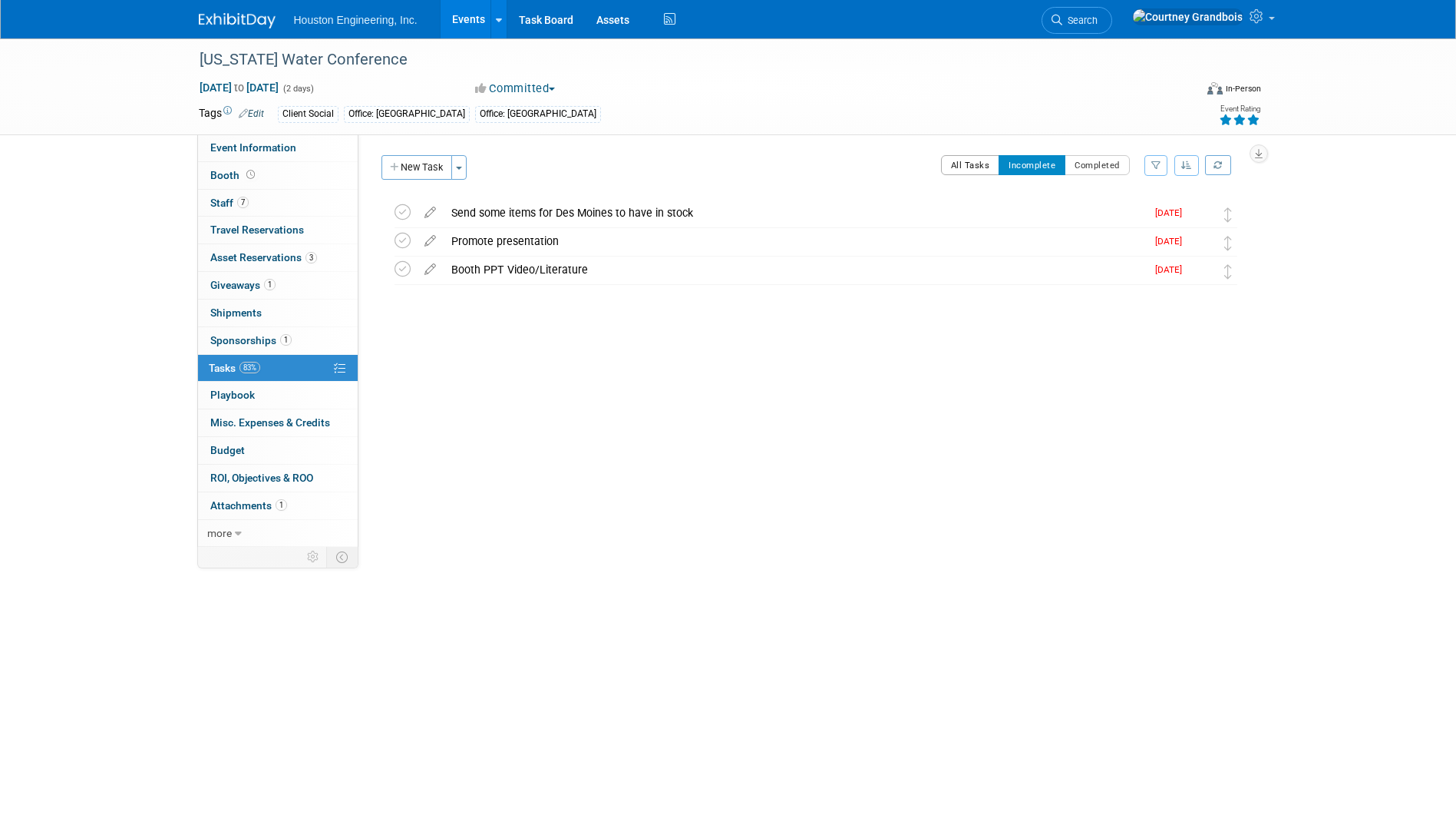
click at [984, 169] on button "All Tasks" at bounding box center [971, 165] width 59 height 20
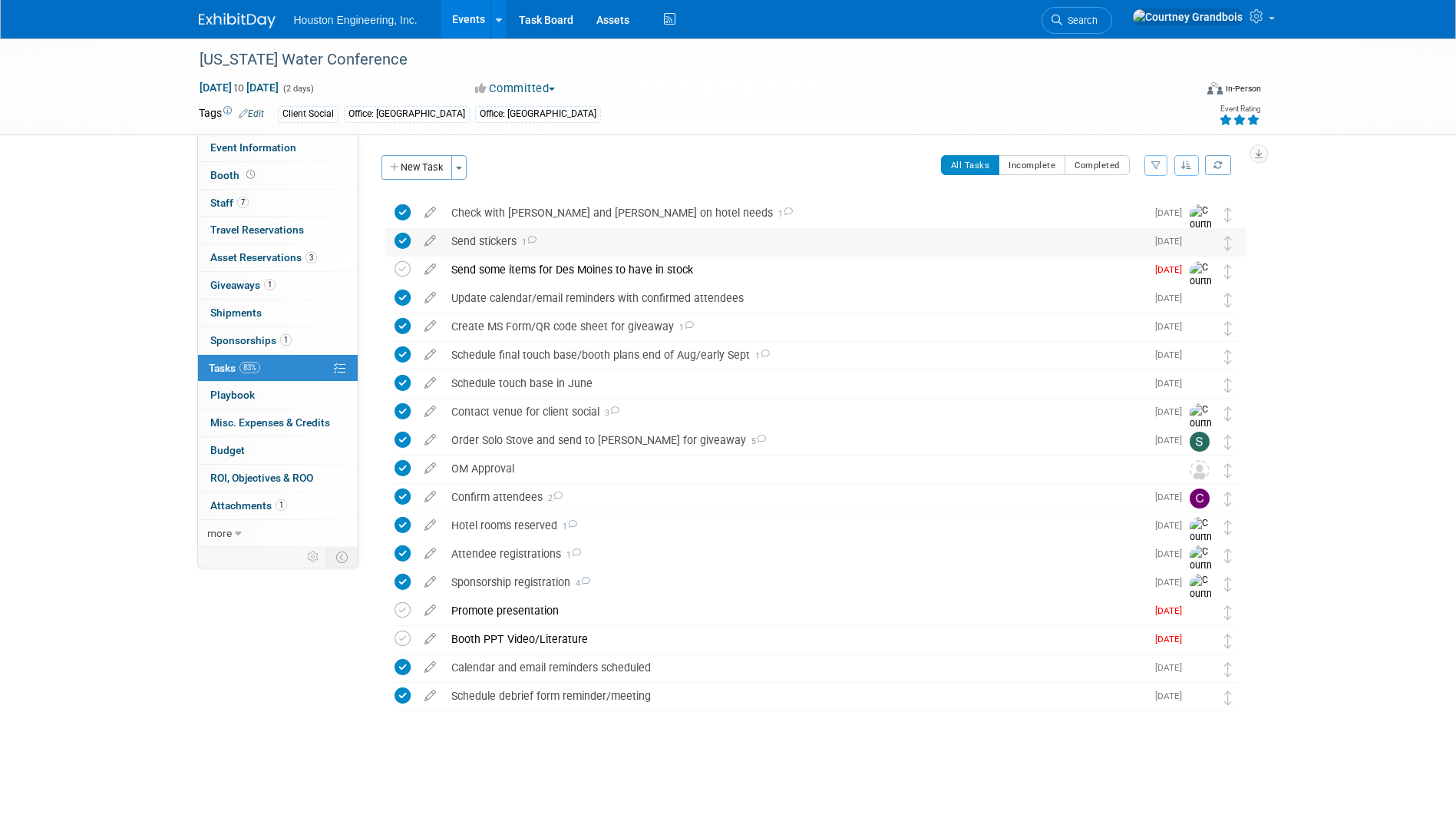
click at [595, 251] on div "Send stickers 1" at bounding box center [794, 241] width 703 height 26
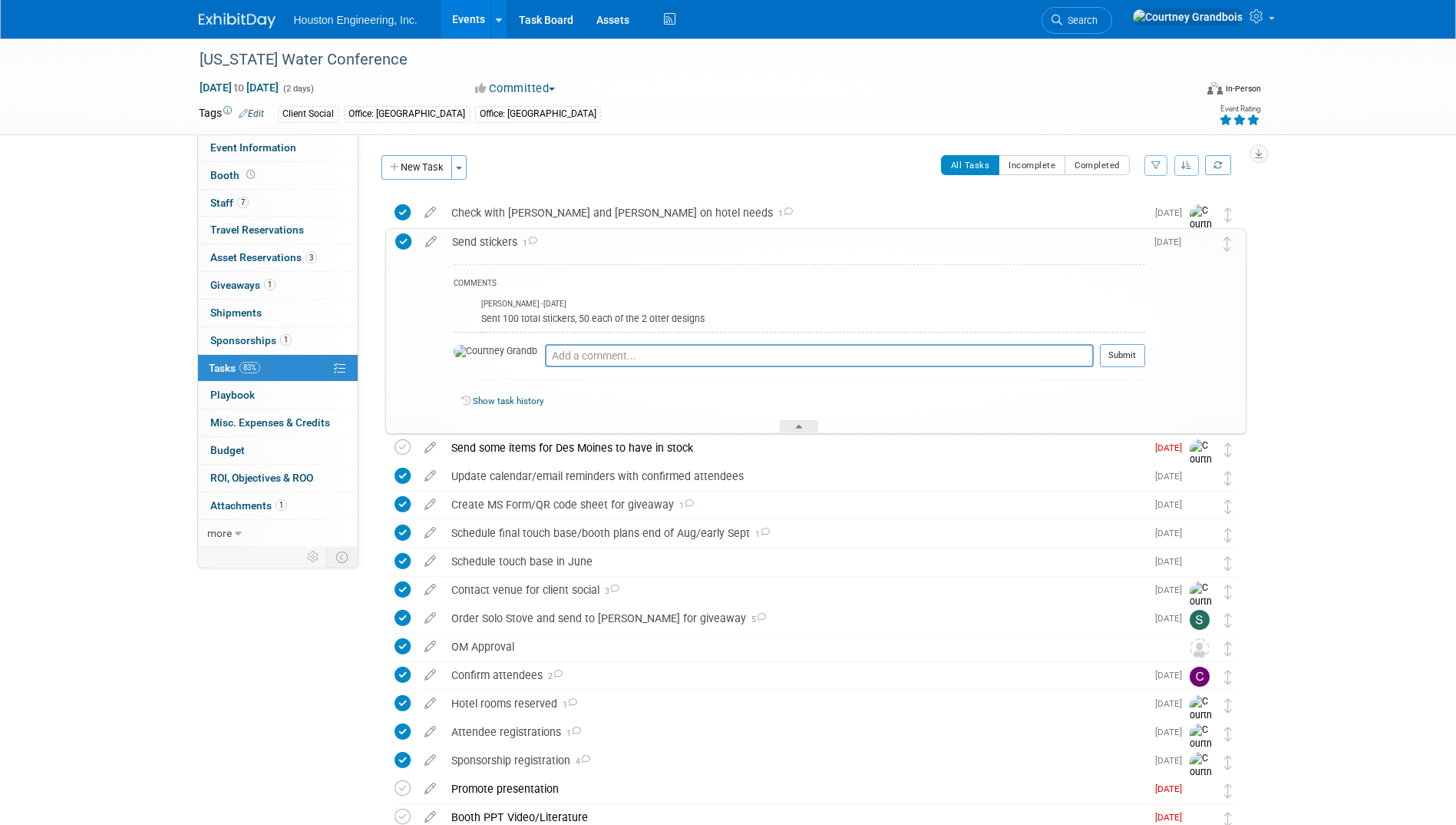
click at [586, 251] on div "Send stickers 1" at bounding box center [794, 242] width 701 height 26
